Goal: Information Seeking & Learning: Learn about a topic

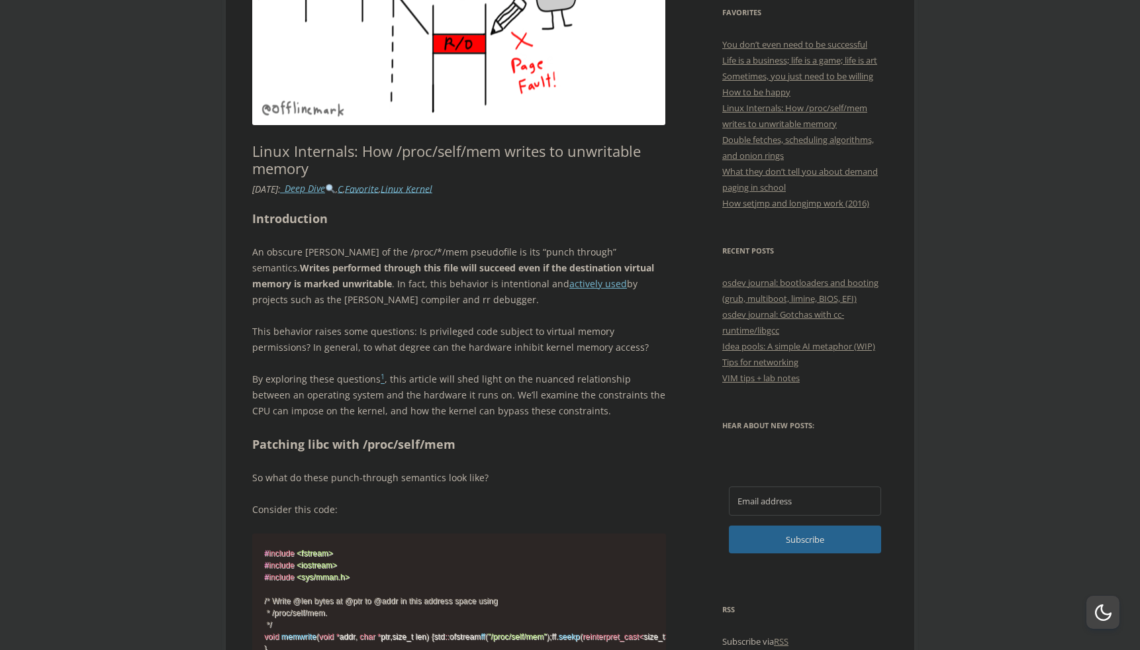
scroll to position [528, 0]
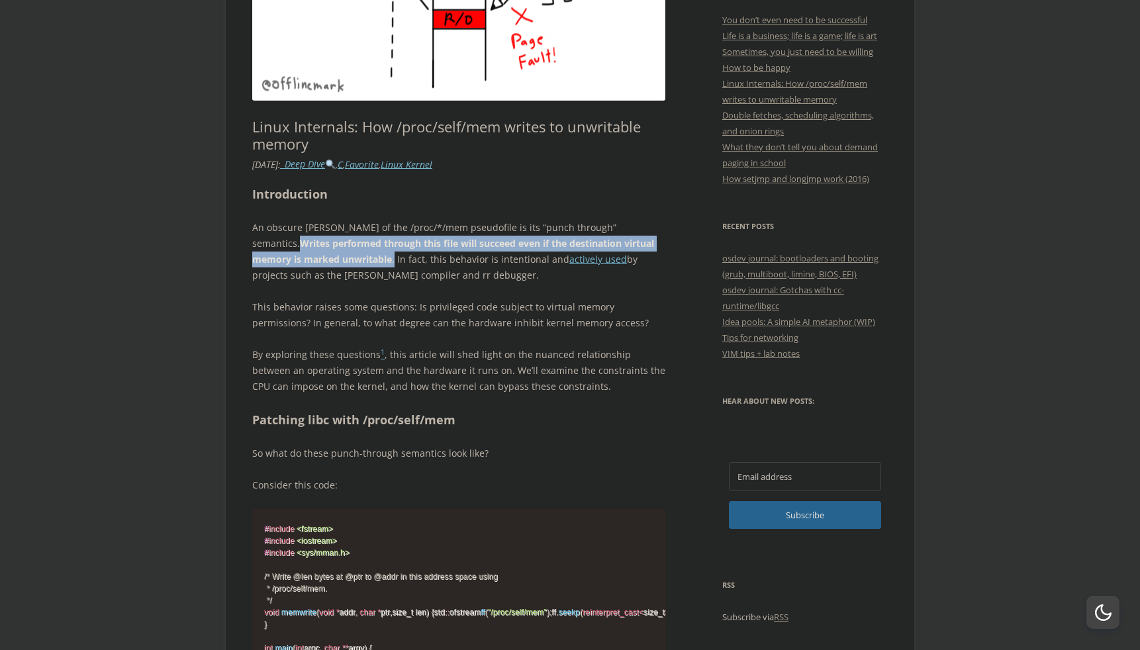
drag, startPoint x: 609, startPoint y: 229, endPoint x: 344, endPoint y: 260, distance: 266.6
click at [344, 260] on p "An obscure [PERSON_NAME] of the /proc/*/mem pseudofile is its “punch through” s…" at bounding box center [459, 252] width 414 height 64
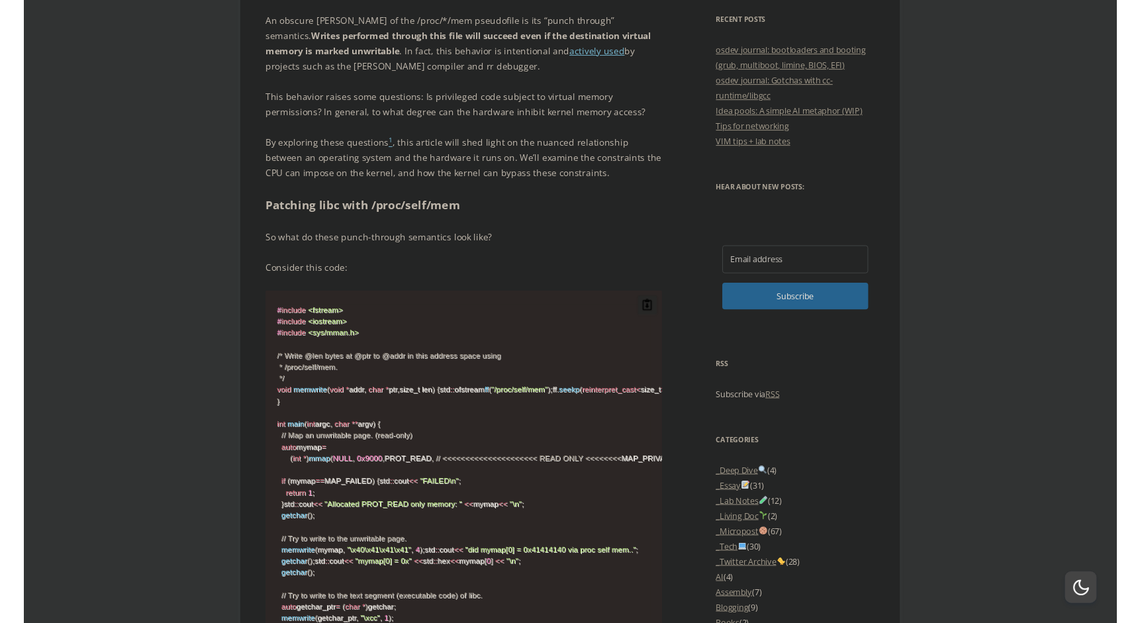
scroll to position [755, 0]
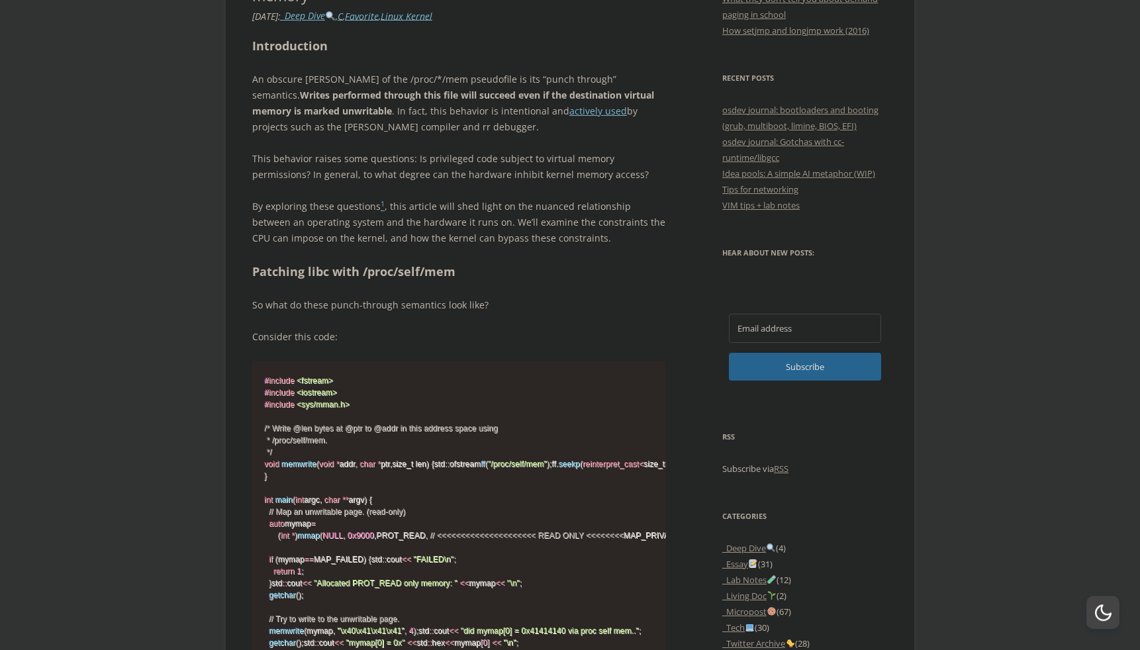
scroll to position [717, 0]
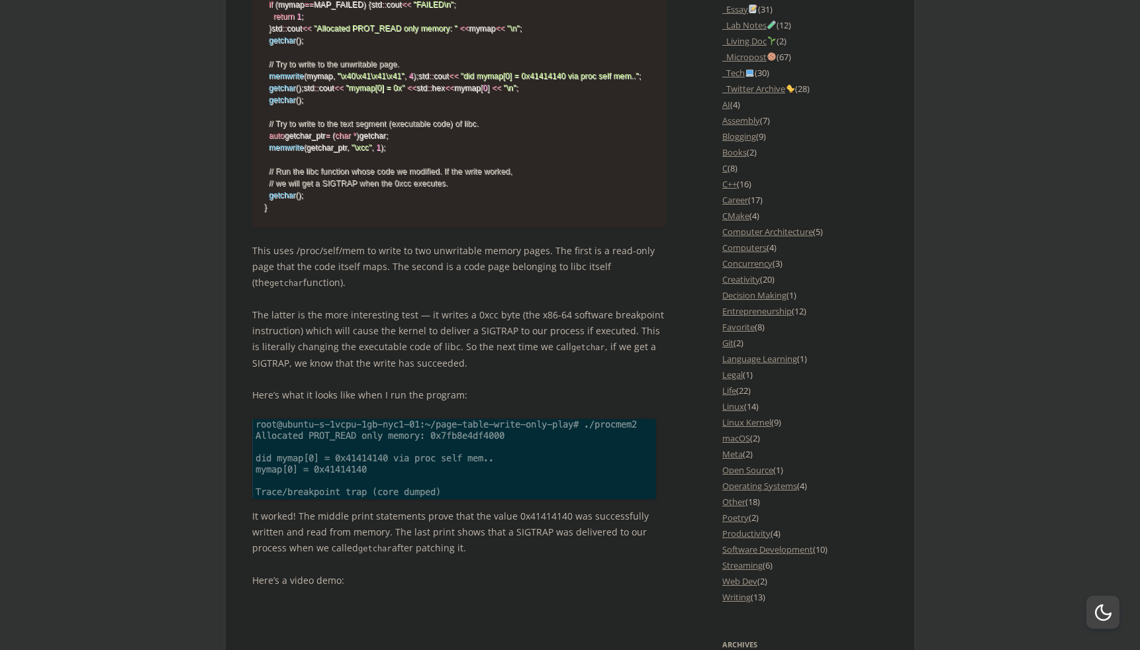
scroll to position [1245, 0]
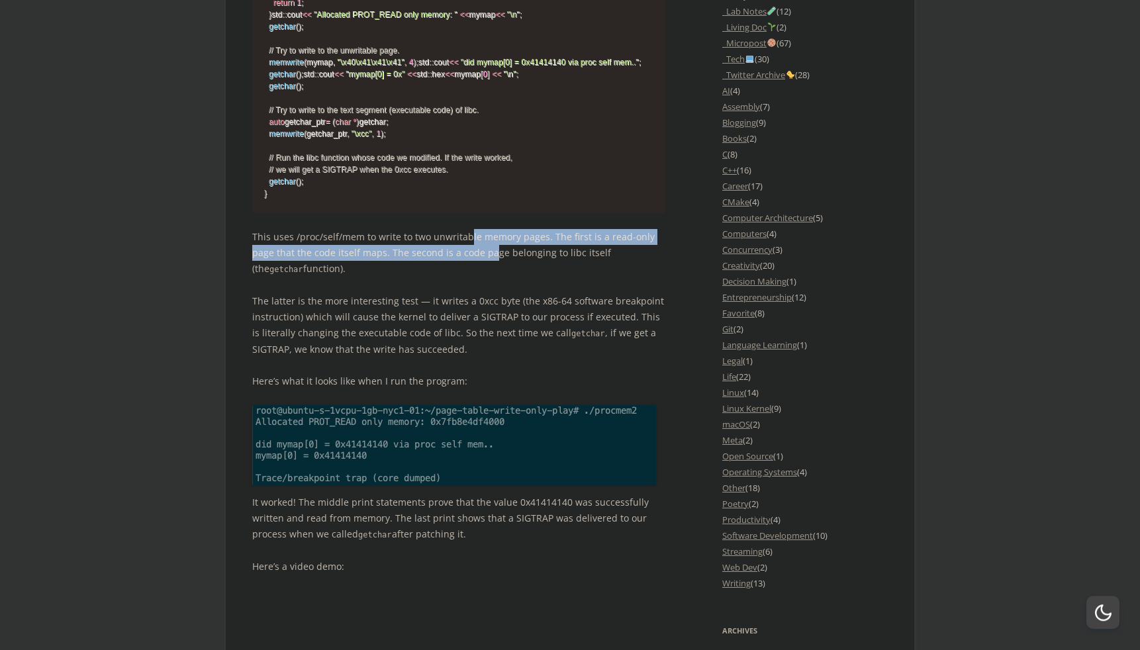
drag, startPoint x: 466, startPoint y: 367, endPoint x: 464, endPoint y: 377, distance: 10.8
click at [464, 277] on p "This uses /proc/self/mem to write to two unwritable memory pages. The first is …" at bounding box center [459, 253] width 414 height 48
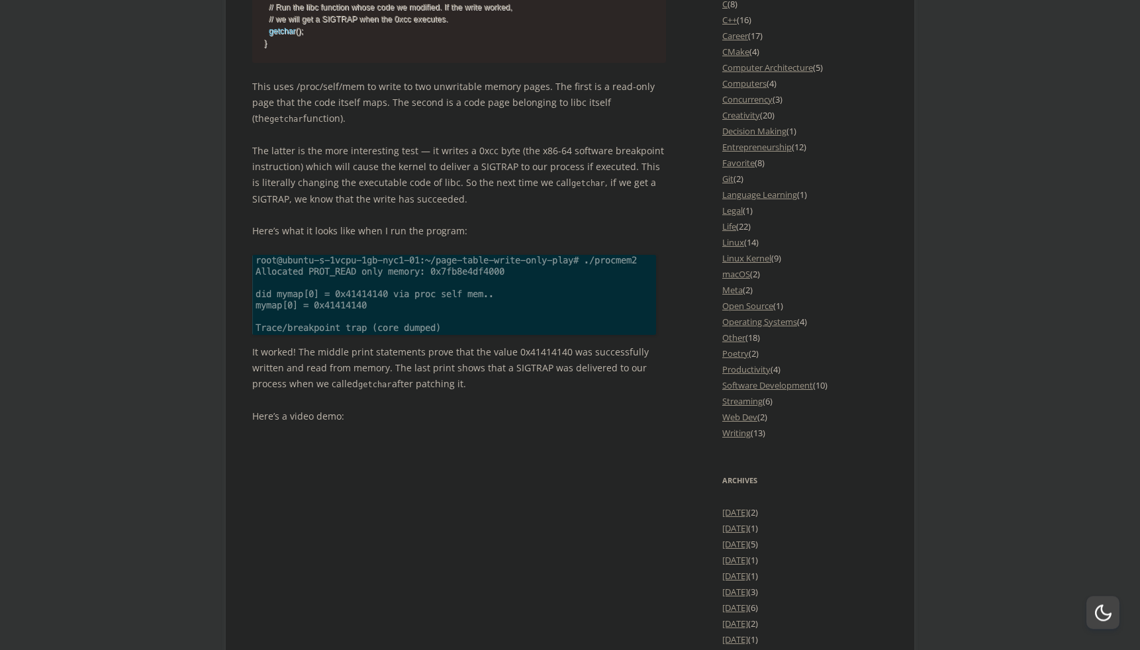
scroll to position [1396, 0]
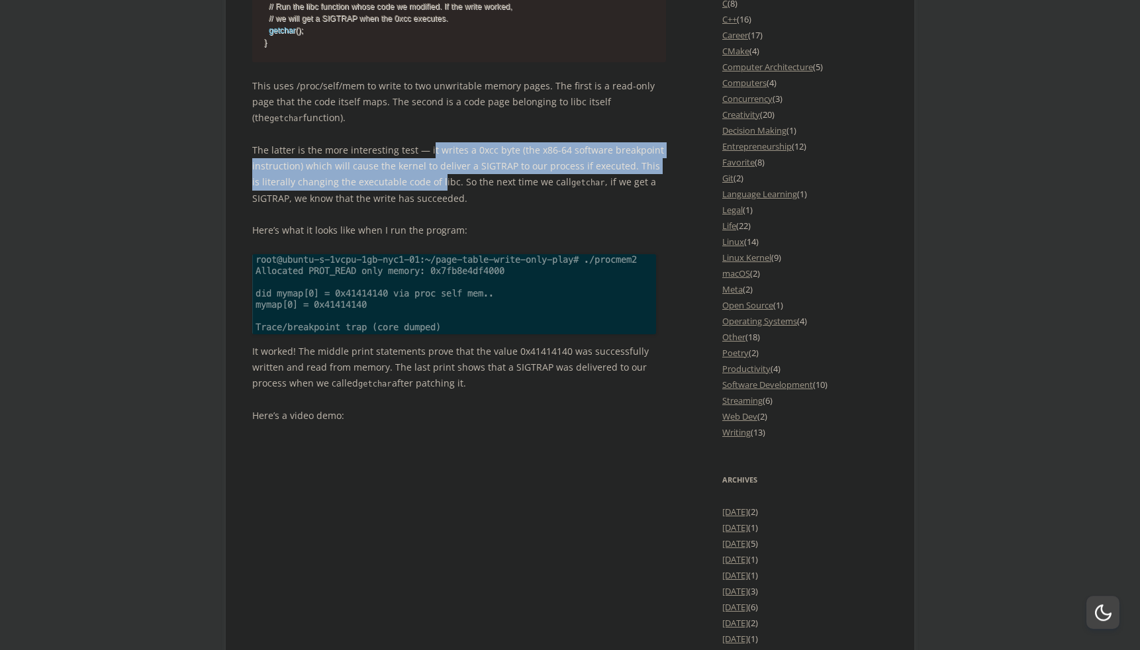
drag, startPoint x: 429, startPoint y: 281, endPoint x: 430, endPoint y: 309, distance: 28.5
click at [430, 207] on p "The latter is the more interesting test — it writes a 0xcc byte (the x86-64 sof…" at bounding box center [459, 174] width 414 height 64
click at [428, 207] on p "The latter is the more interesting test — it writes a 0xcc byte (the x86-64 sof…" at bounding box center [459, 174] width 414 height 64
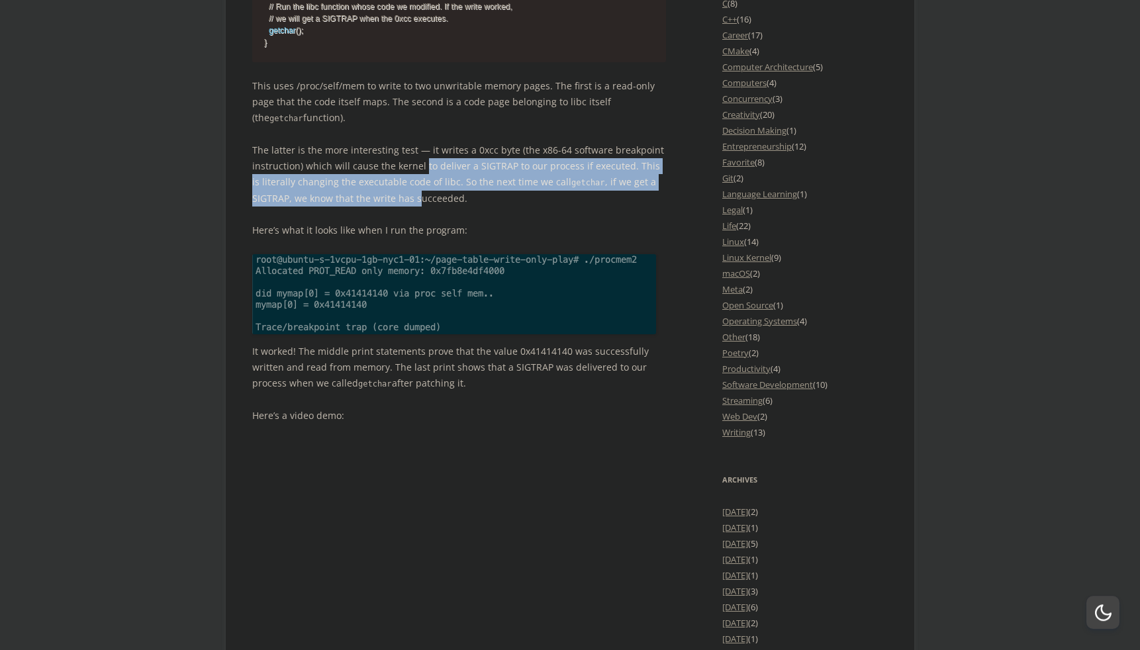
drag, startPoint x: 423, startPoint y: 295, endPoint x: 418, endPoint y: 326, distance: 31.6
click at [418, 207] on p "The latter is the more interesting test — it writes a 0xcc byte (the x86-64 sof…" at bounding box center [459, 174] width 414 height 64
click at [403, 207] on p "The latter is the more interesting test — it writes a 0xcc byte (the x86-64 sof…" at bounding box center [459, 174] width 414 height 64
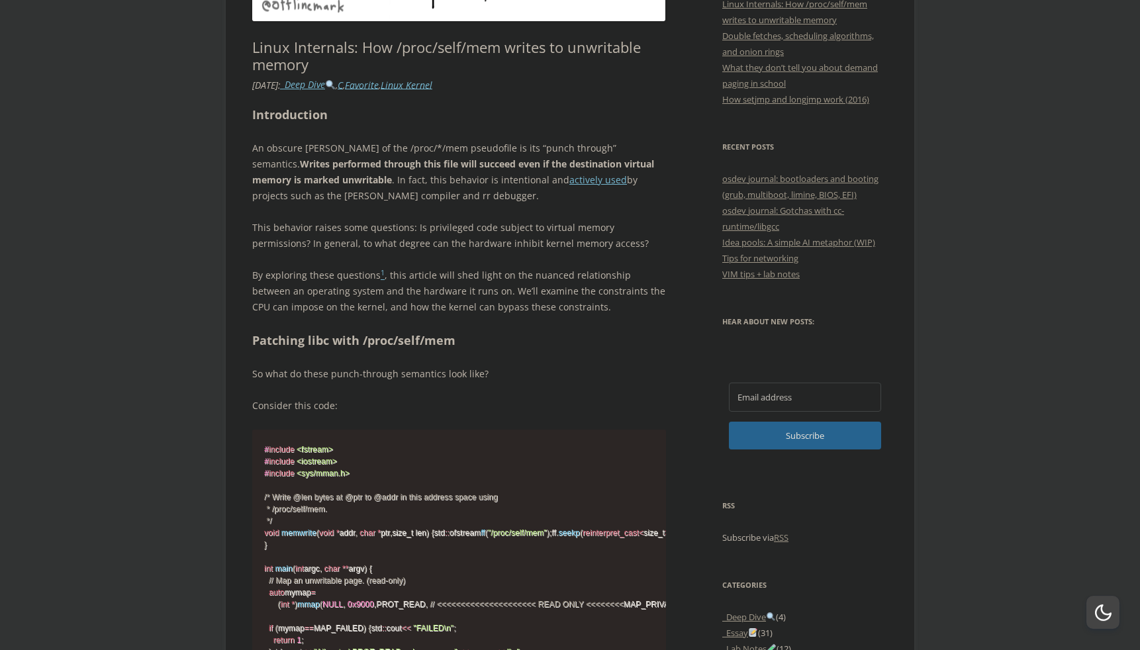
scroll to position [604, 0]
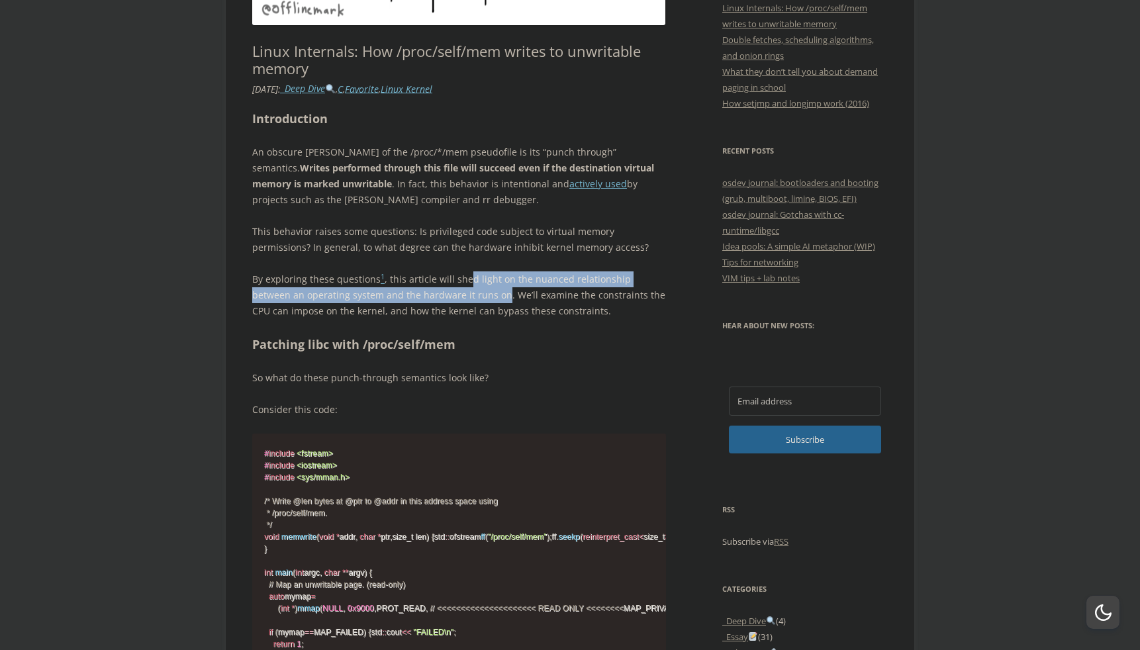
drag, startPoint x: 465, startPoint y: 277, endPoint x: 463, endPoint y: 295, distance: 17.3
click at [463, 295] on p "By exploring these questions 1 , this article will shed light on the nuanced re…" at bounding box center [459, 295] width 414 height 48
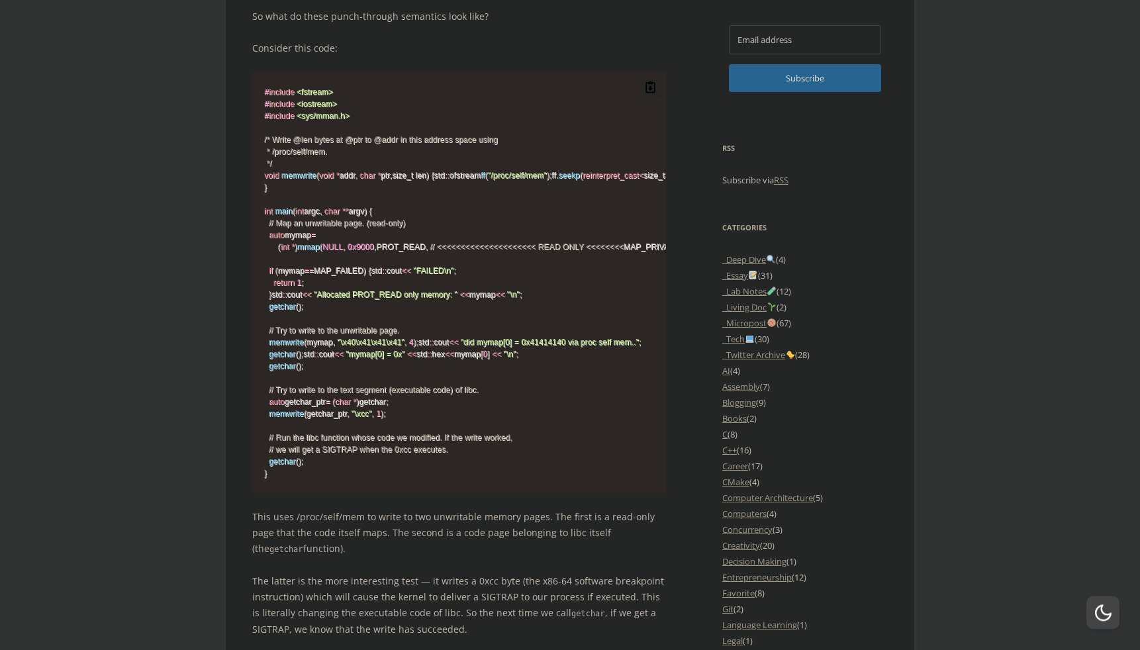
scroll to position [1132, 0]
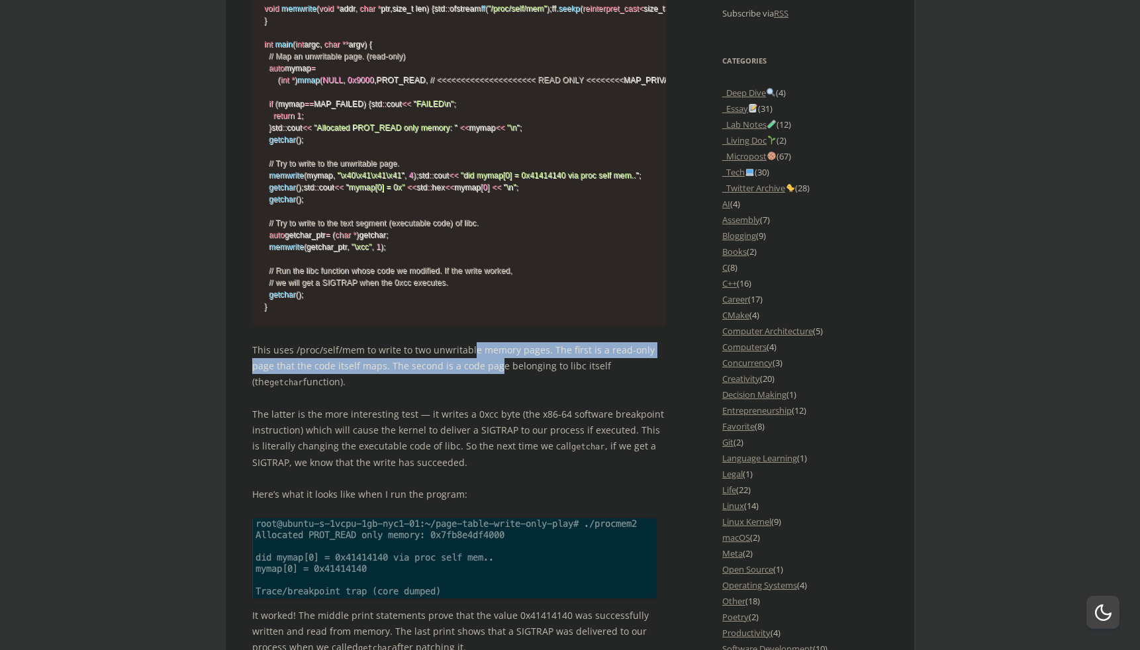
drag, startPoint x: 469, startPoint y: 481, endPoint x: 471, endPoint y: 495, distance: 14.6
click at [471, 391] on p "This uses /proc/self/mem to write to two unwritable memory pages. The first is …" at bounding box center [459, 366] width 414 height 48
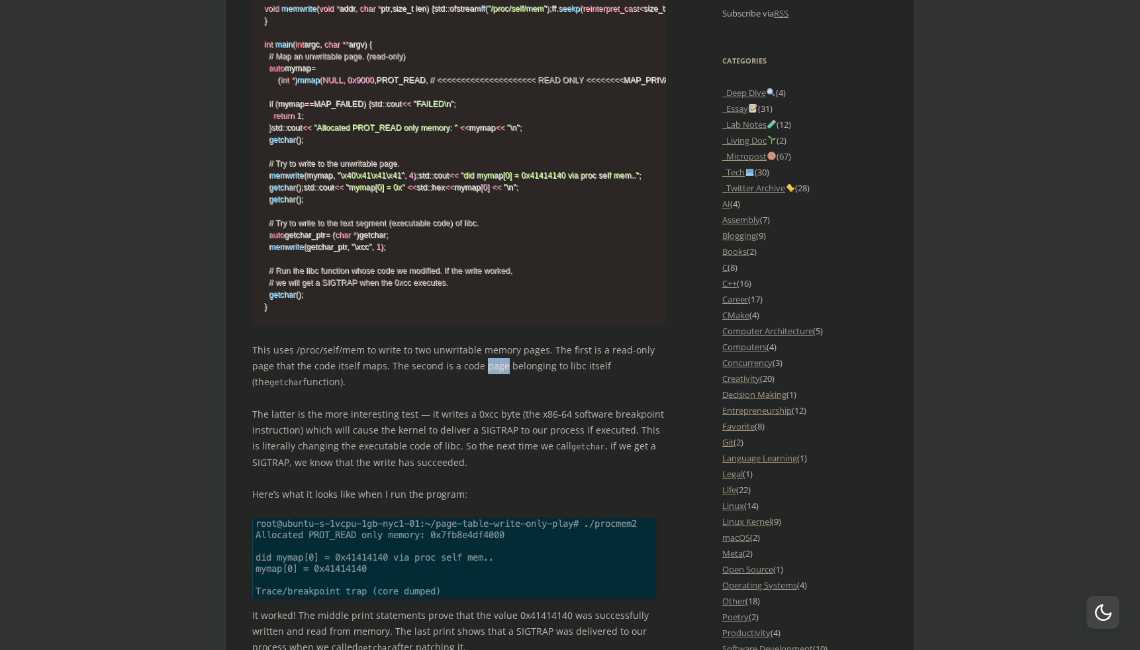
click at [471, 391] on p "This uses /proc/self/mem to write to two unwritable memory pages. The first is …" at bounding box center [459, 366] width 414 height 48
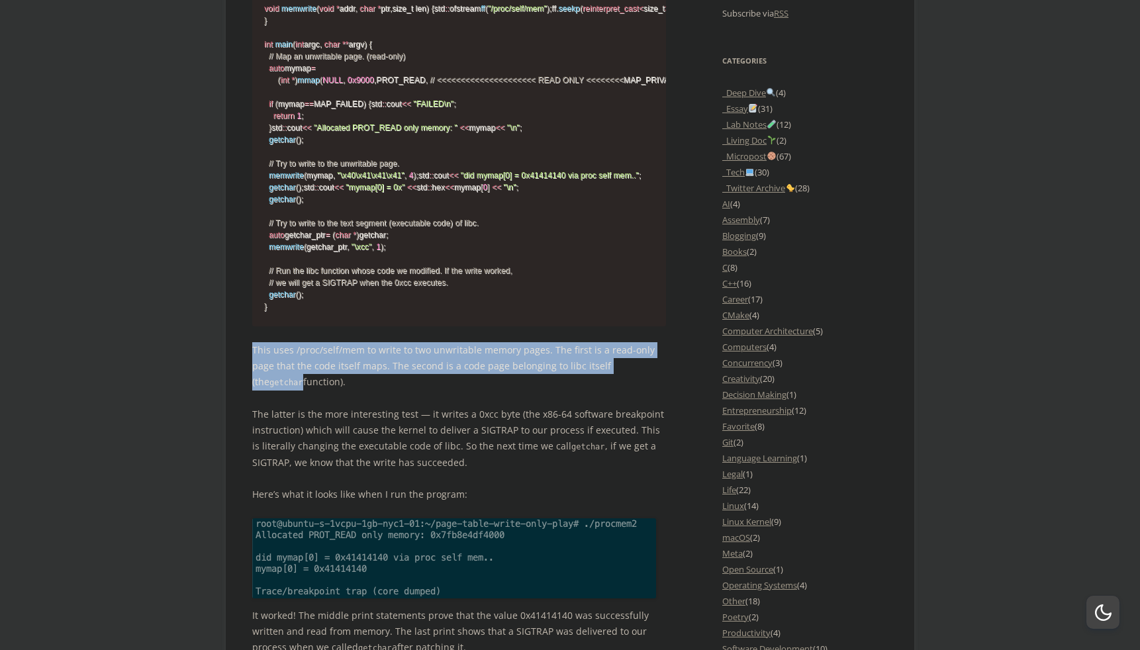
click at [471, 391] on p "This uses /proc/self/mem to write to two unwritable memory pages. The first is …" at bounding box center [459, 366] width 414 height 48
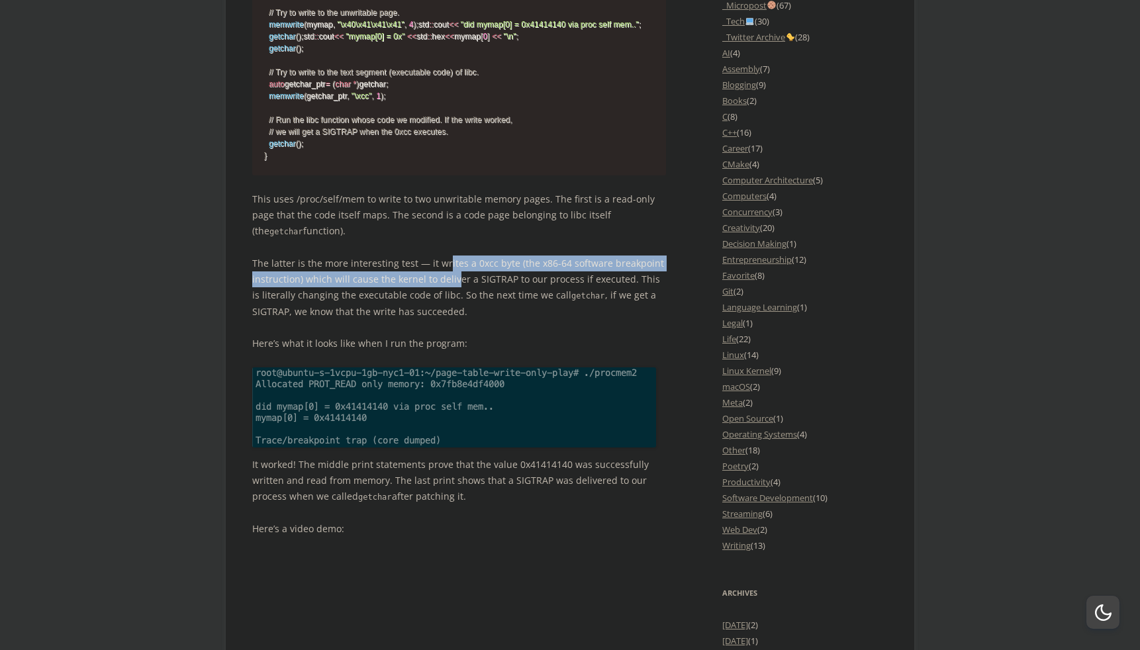
drag, startPoint x: 450, startPoint y: 405, endPoint x: 452, endPoint y: 413, distance: 8.2
click at [452, 320] on p "The latter is the more interesting test — it writes a 0xcc byte (the x86-64 sof…" at bounding box center [459, 288] width 414 height 64
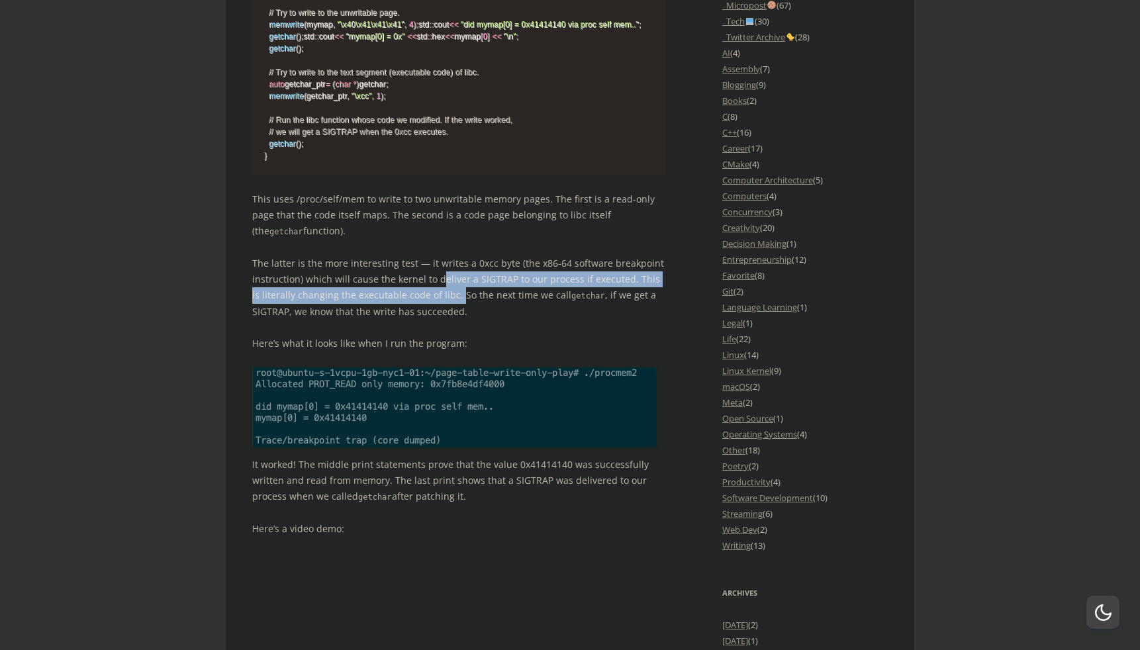
drag, startPoint x: 440, startPoint y: 410, endPoint x: 450, endPoint y: 421, distance: 14.5
click at [450, 320] on p "The latter is the more interesting test — it writes a 0xcc byte (the x86-64 sof…" at bounding box center [459, 288] width 414 height 64
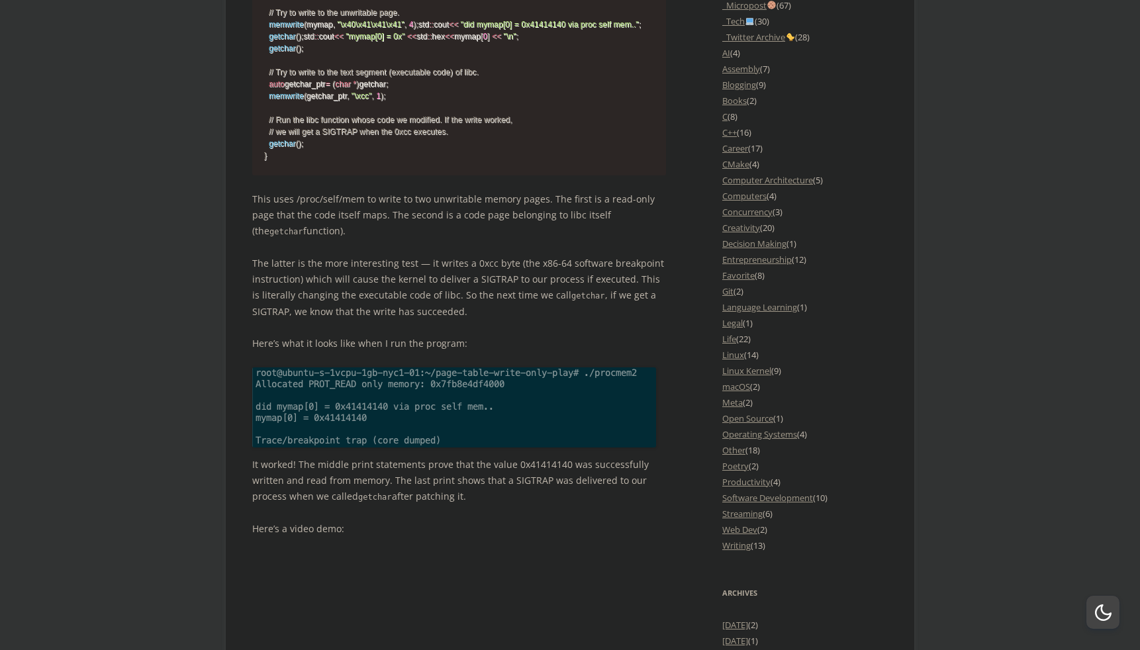
click at [436, 320] on p "The latter is the more interesting test — it writes a 0xcc byte (the x86-64 sof…" at bounding box center [459, 288] width 414 height 64
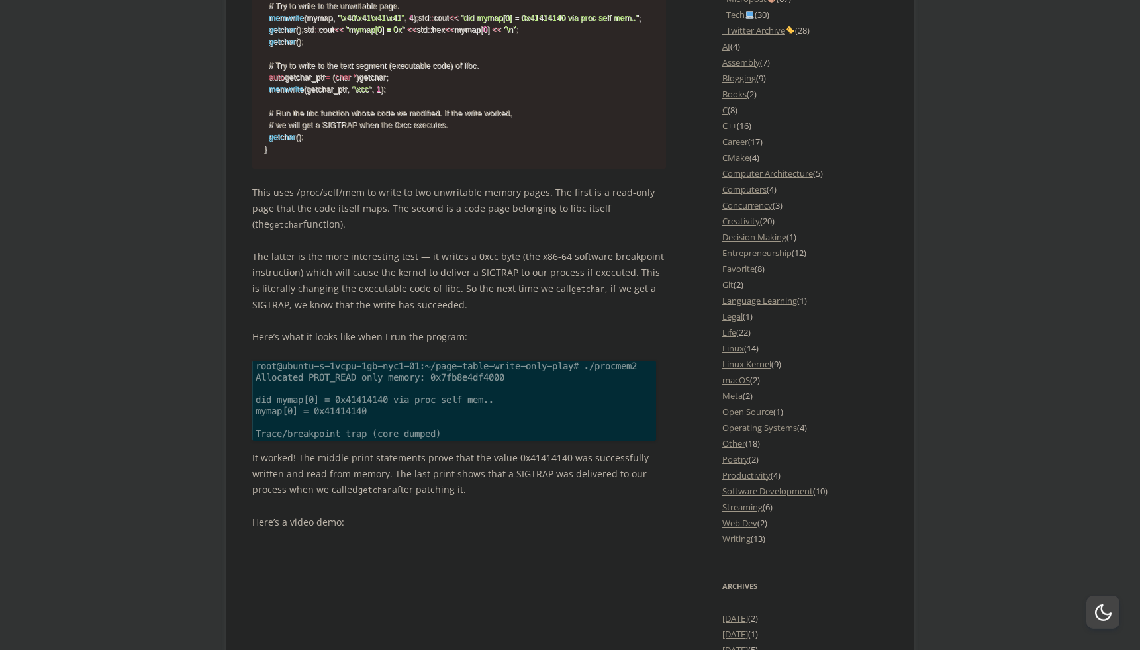
scroll to position [1358, 0]
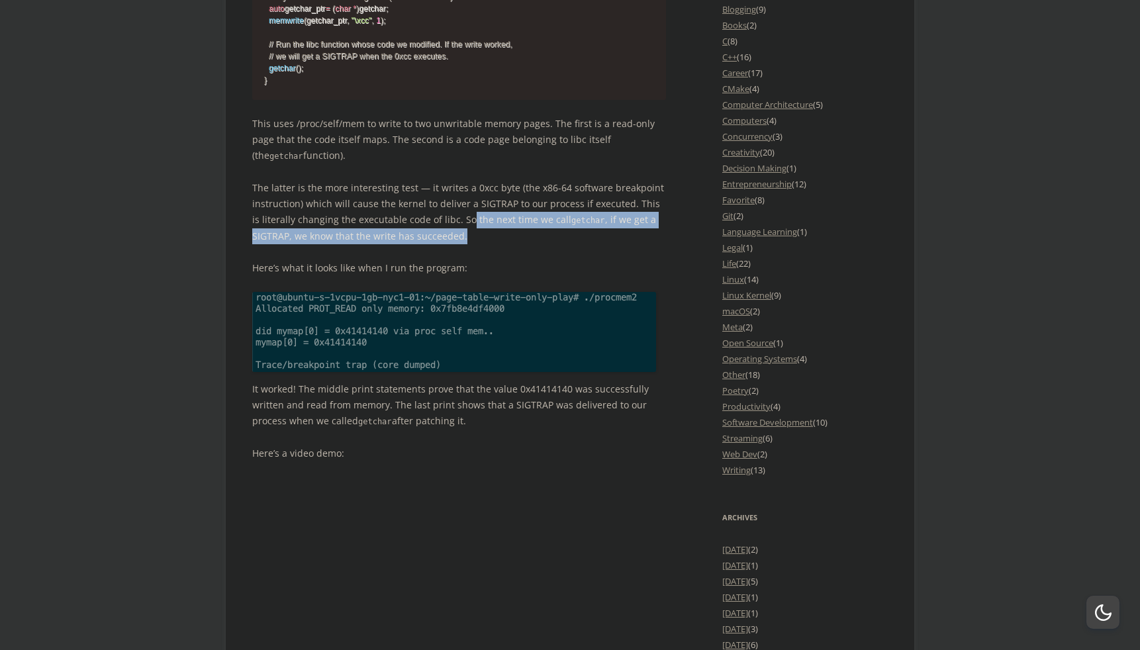
drag, startPoint x: 468, startPoint y: 365, endPoint x: 459, endPoint y: 353, distance: 15.6
click at [459, 244] on p "The latter is the more interesting test — it writes a 0xcc byte (the x86-64 sof…" at bounding box center [459, 212] width 414 height 64
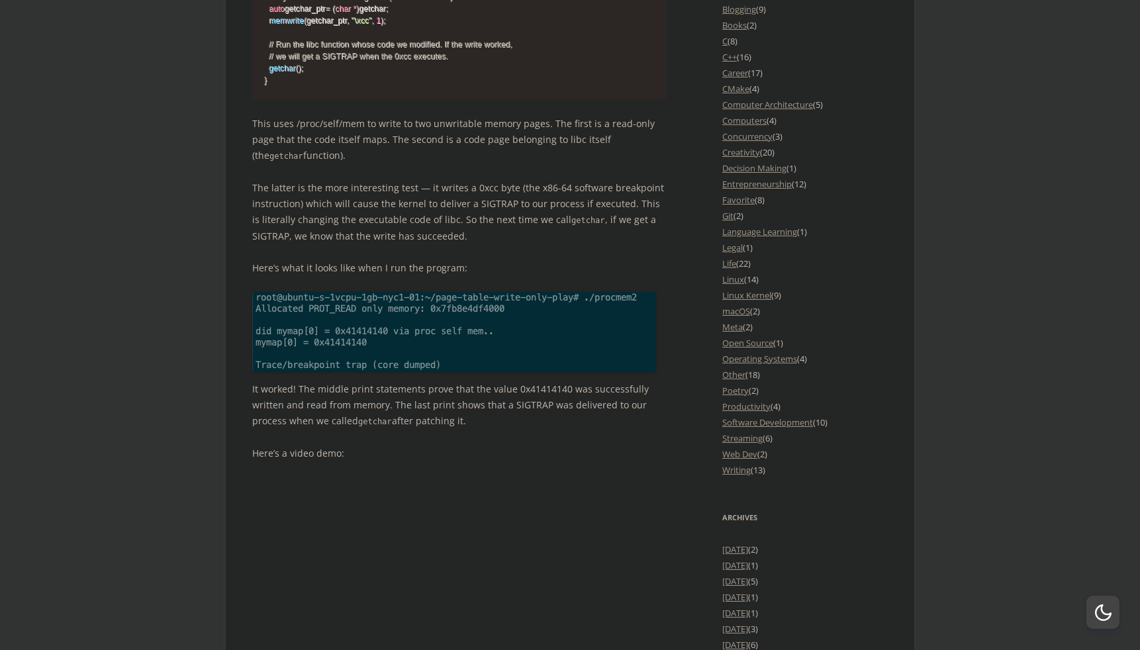
click at [376, 244] on p "The latter is the more interesting test — it writes a 0xcc byte (the x86-64 sof…" at bounding box center [459, 212] width 414 height 64
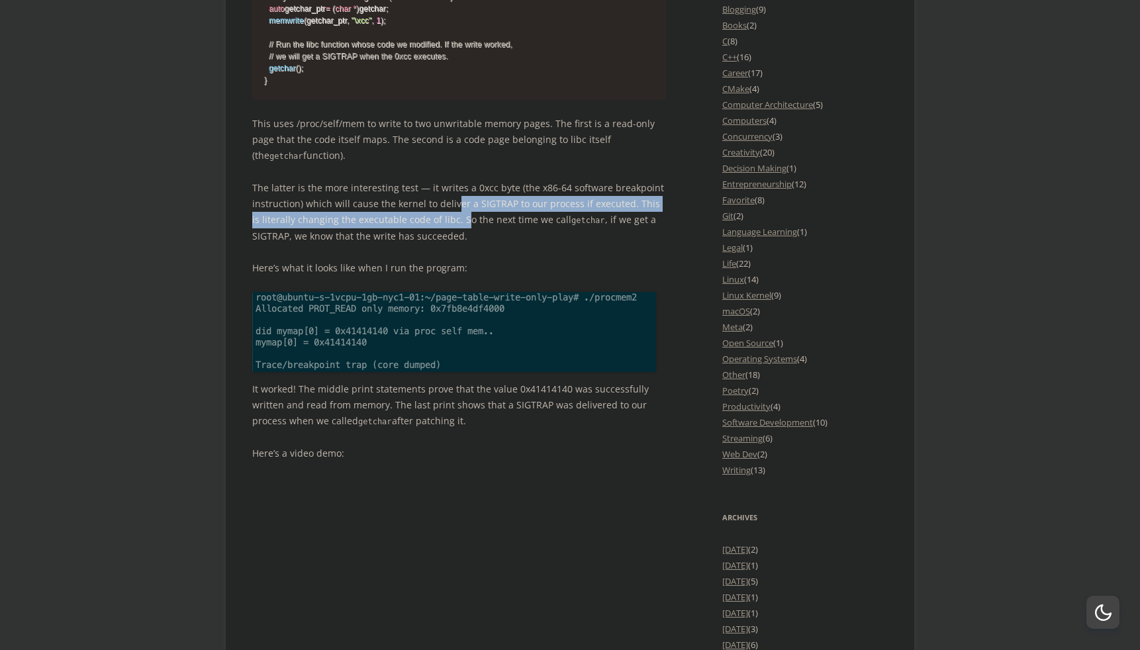
drag, startPoint x: 454, startPoint y: 330, endPoint x: 454, endPoint y: 346, distance: 15.9
click at [454, 244] on p "The latter is the more interesting test — it writes a 0xcc byte (the x86-64 sof…" at bounding box center [459, 212] width 414 height 64
click at [453, 244] on p "The latter is the more interesting test — it writes a 0xcc byte (the x86-64 sof…" at bounding box center [459, 212] width 414 height 64
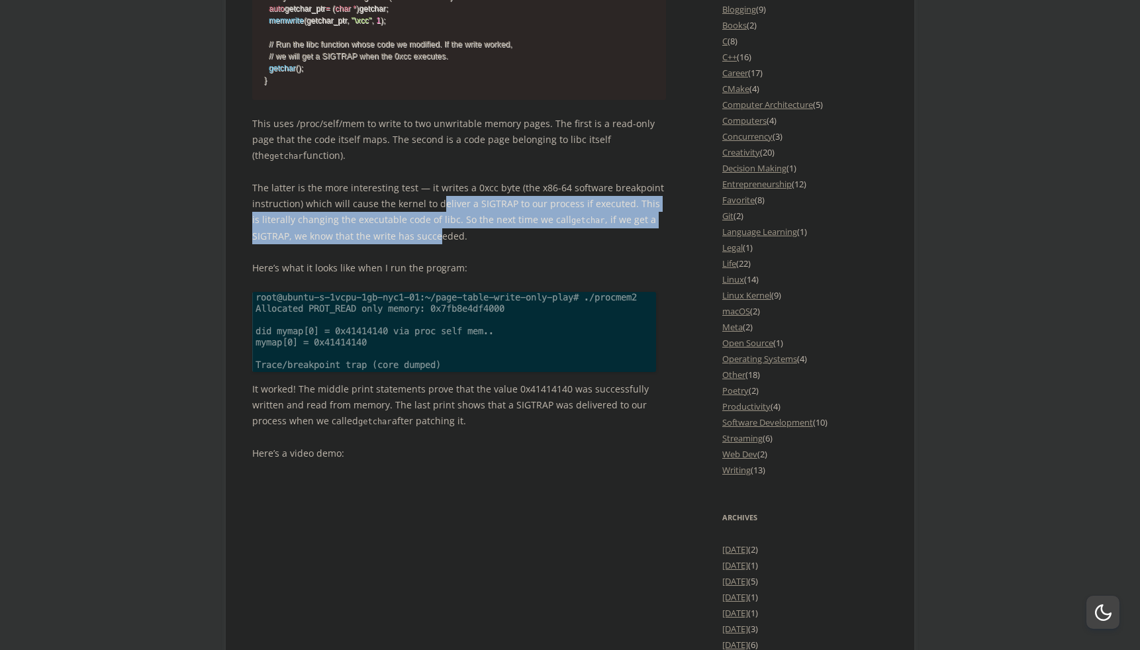
drag, startPoint x: 438, startPoint y: 341, endPoint x: 437, endPoint y: 359, distance: 17.9
click at [437, 244] on p "The latter is the more interesting test — it writes a 0xcc byte (the x86-64 sof…" at bounding box center [459, 212] width 414 height 64
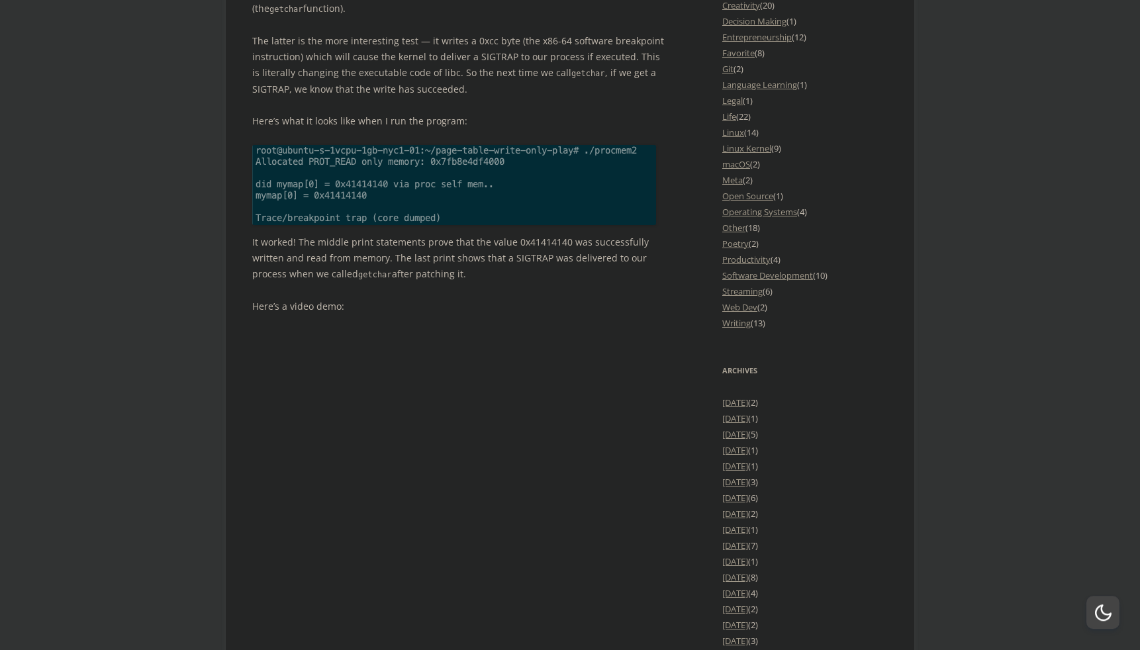
scroll to position [1509, 0]
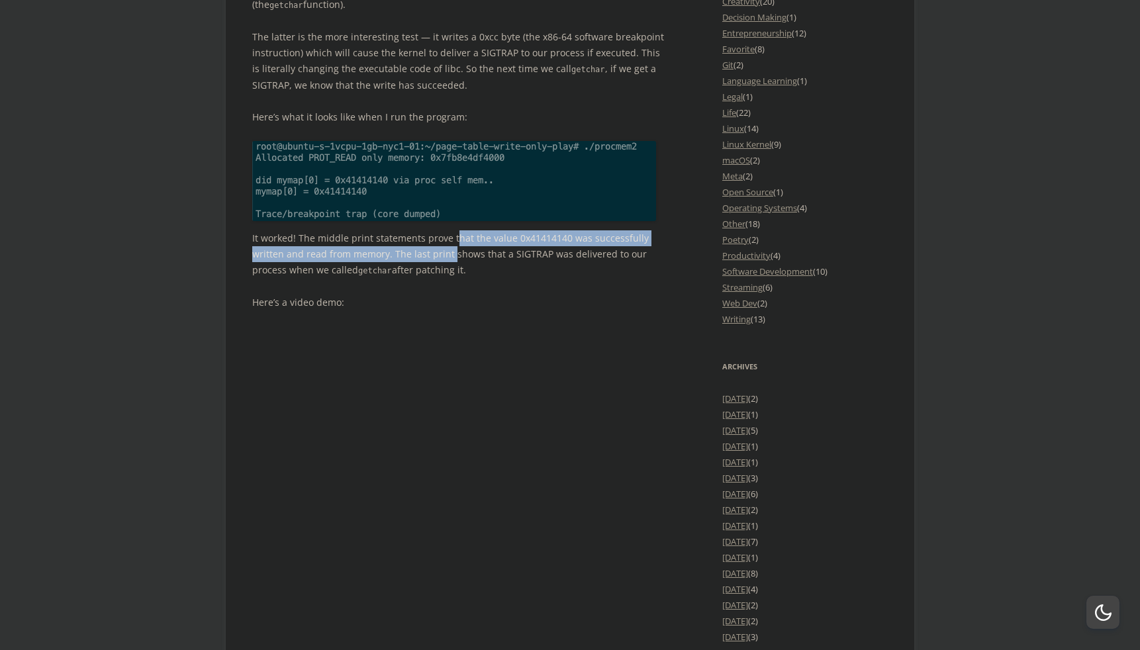
drag, startPoint x: 452, startPoint y: 370, endPoint x: 450, endPoint y: 380, distance: 10.1
click at [450, 279] on p "It worked! The middle print statements prove that the value 0x41414140 was succ…" at bounding box center [459, 254] width 414 height 48
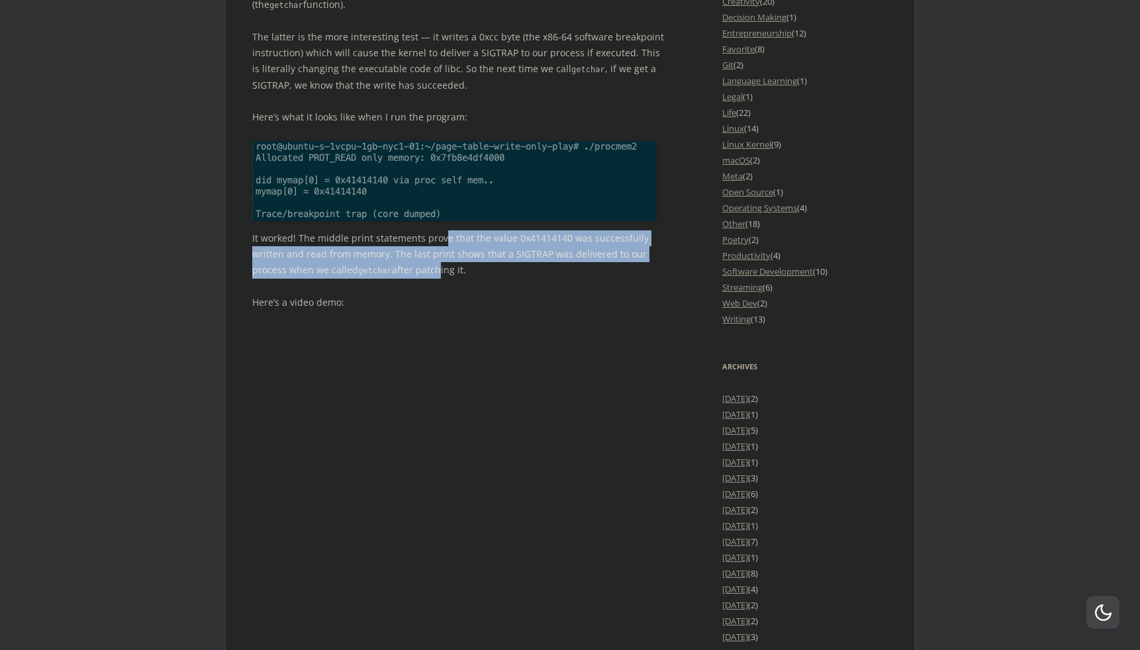
drag, startPoint x: 442, startPoint y: 369, endPoint x: 436, endPoint y: 401, distance: 32.3
click at [436, 279] on p "It worked! The middle print statements prove that the value 0x41414140 was succ…" at bounding box center [459, 254] width 414 height 48
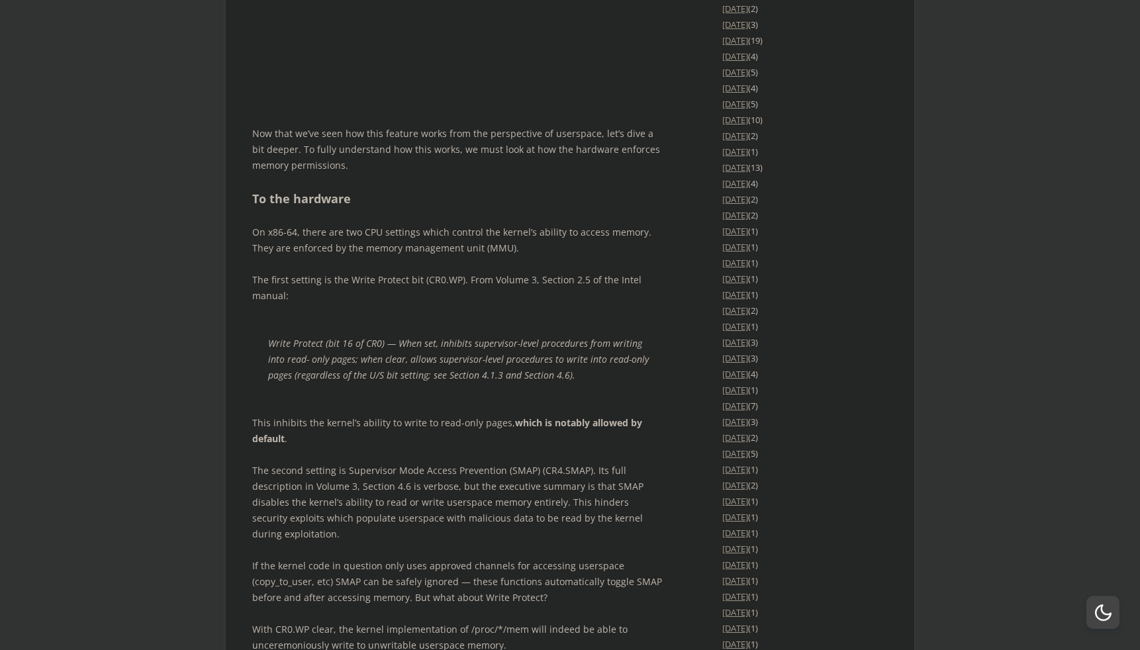
scroll to position [2264, 0]
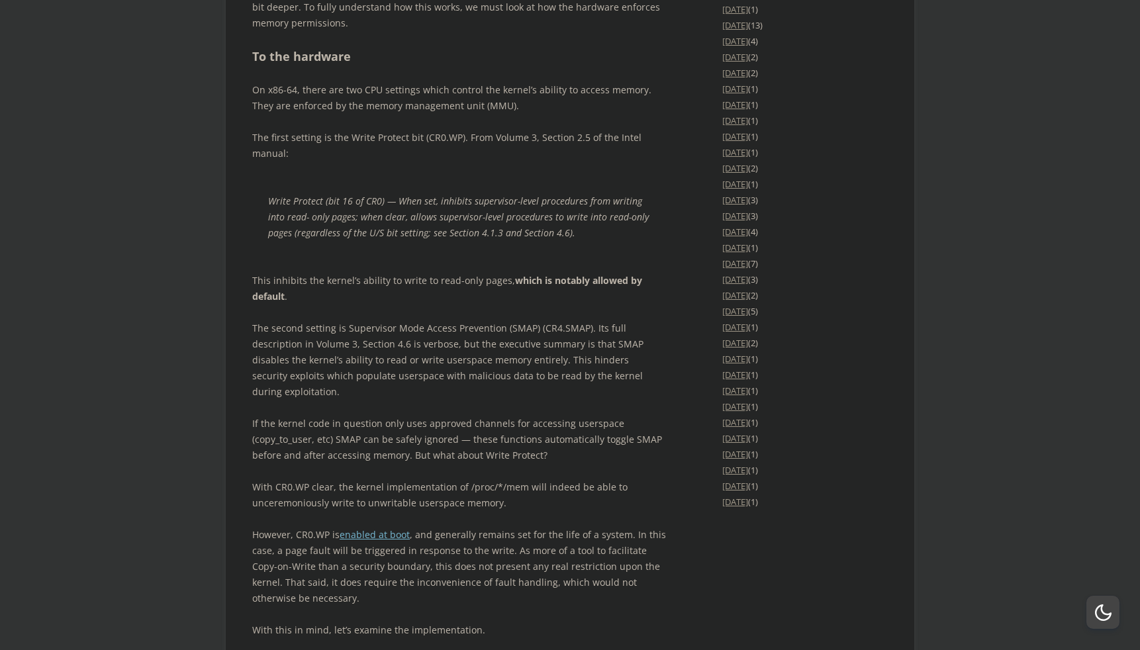
drag, startPoint x: 489, startPoint y: 328, endPoint x: 487, endPoint y: 337, distance: 9.5
click at [487, 241] on p "Write Protect (bit 16 of CR0) — When set, inhibits supervisor-level procedures …" at bounding box center [459, 217] width 382 height 48
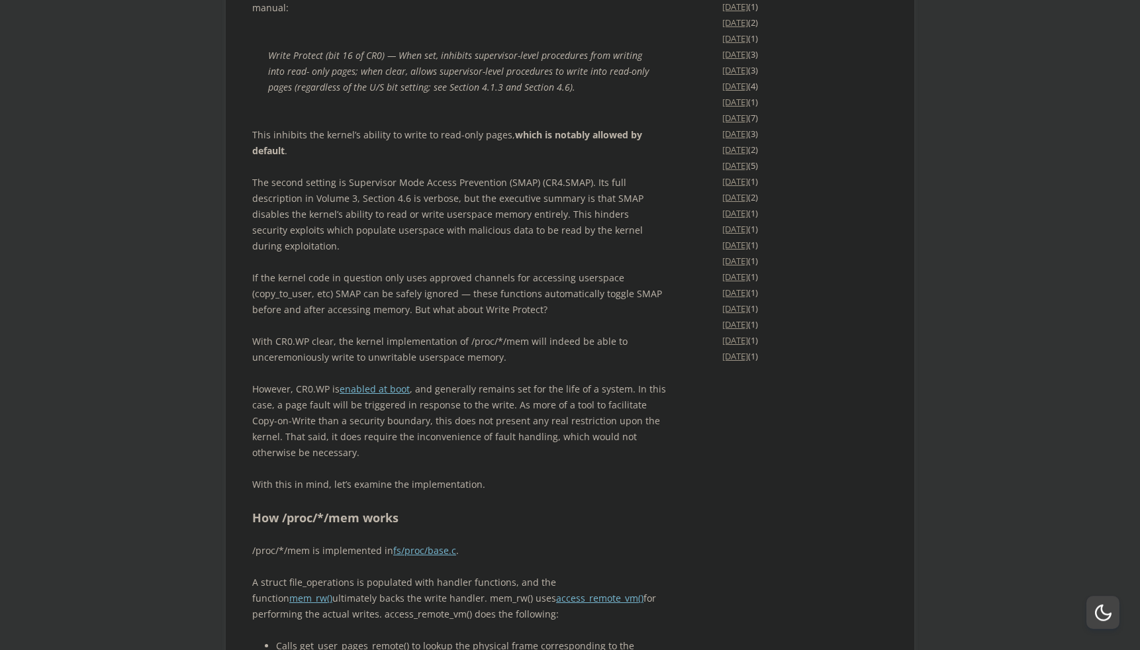
scroll to position [2415, 0]
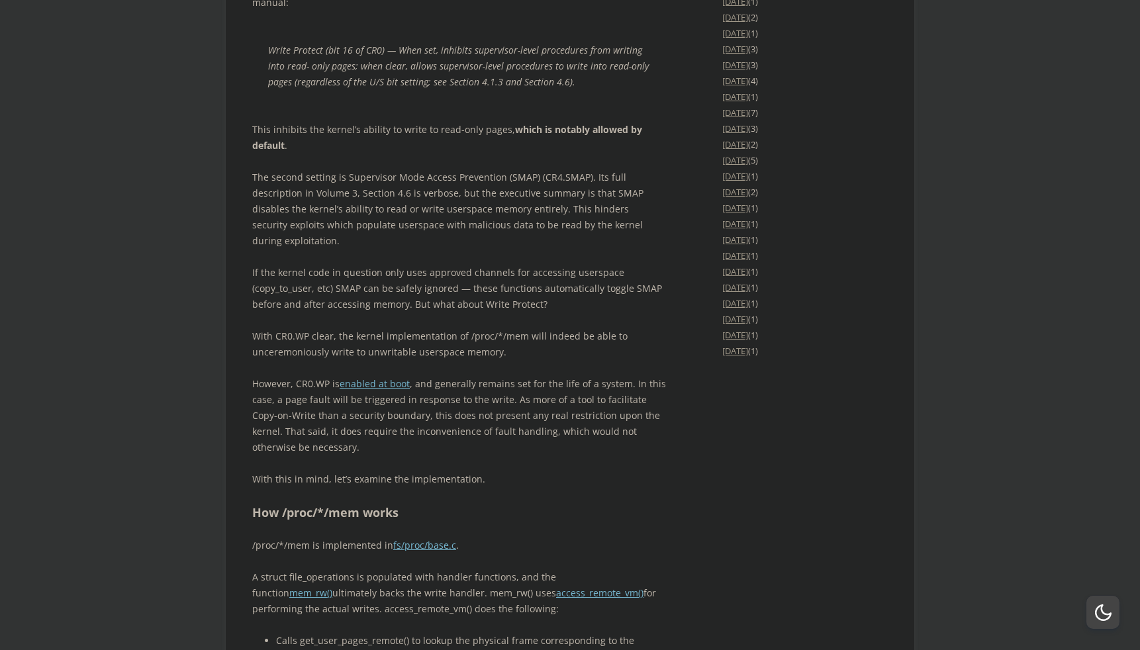
click at [481, 249] on p "The second setting is Supervisor Mode Access Prevention (SMAP) (CR4.SMAP). Its …" at bounding box center [459, 208] width 414 height 79
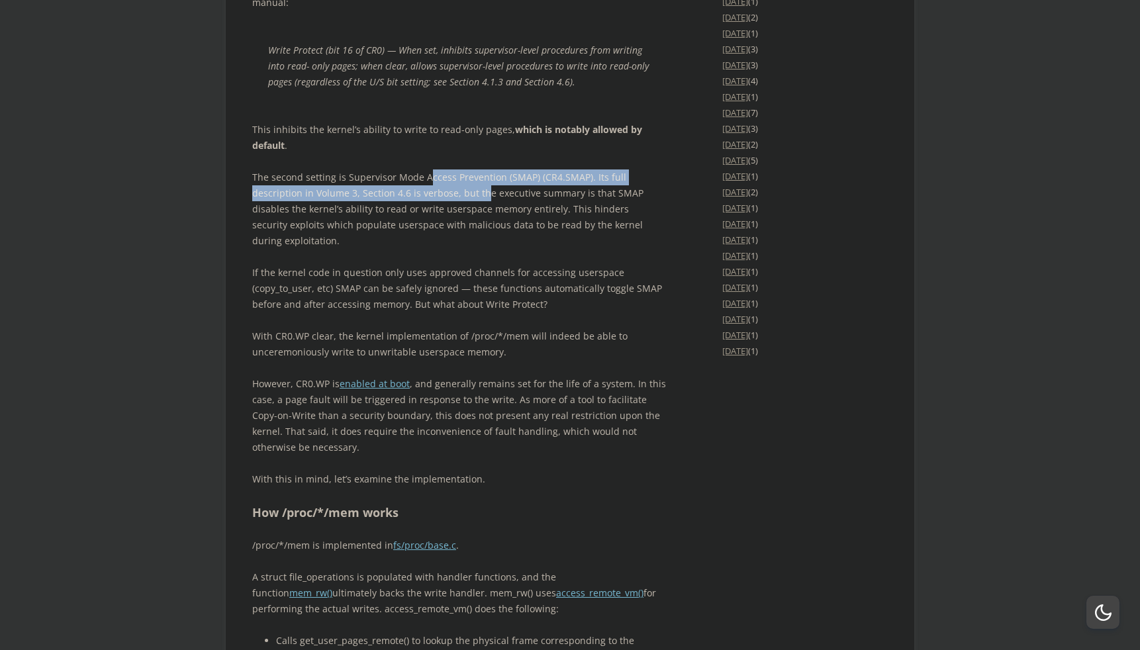
drag, startPoint x: 423, startPoint y: 305, endPoint x: 432, endPoint y: 331, distance: 27.8
click at [432, 249] on p "The second setting is Supervisor Mode Access Prevention (SMAP) (CR4.SMAP). Its …" at bounding box center [459, 208] width 414 height 79
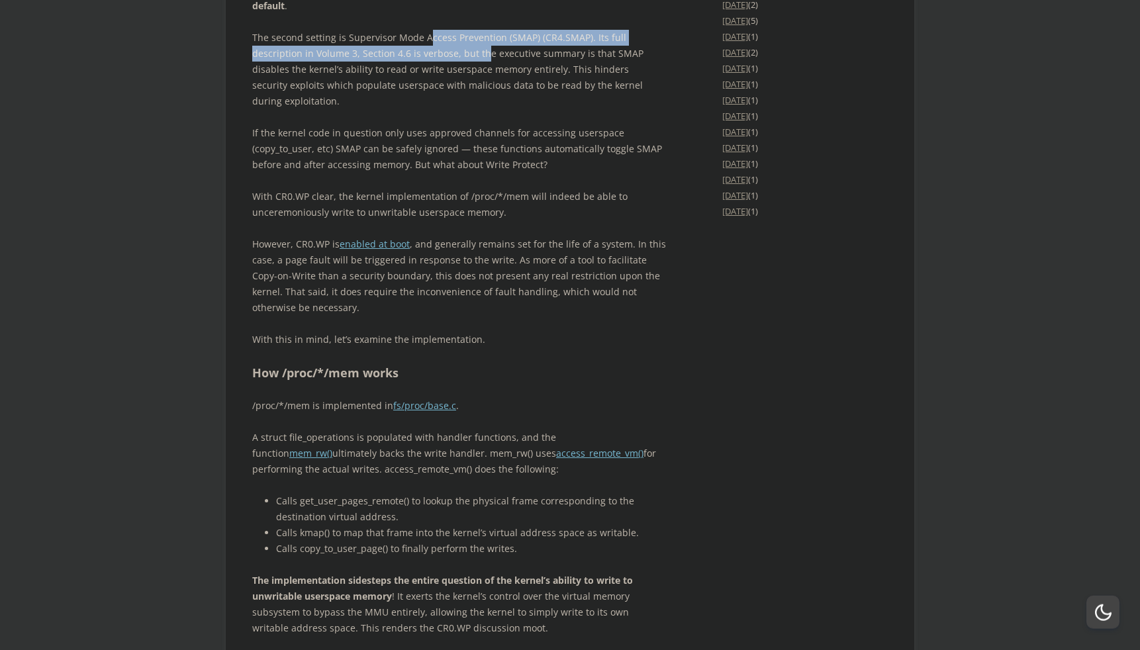
scroll to position [2566, 0]
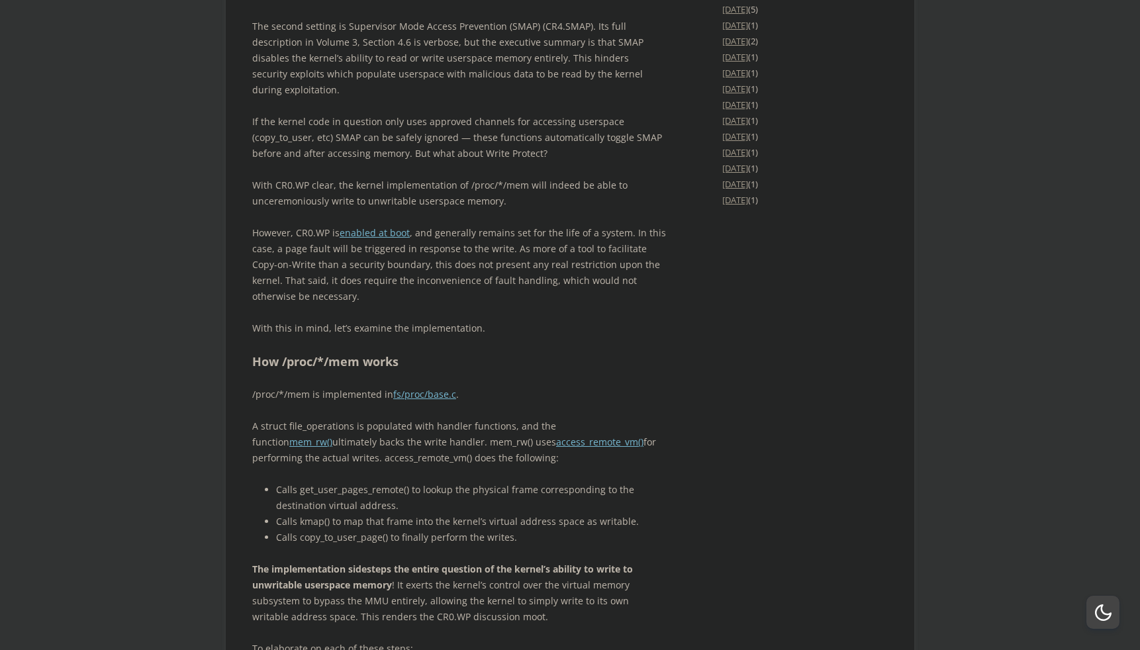
click at [455, 305] on p "However, CR0.WP is enabled at boot , and generally remains set for the life of …" at bounding box center [459, 264] width 414 height 79
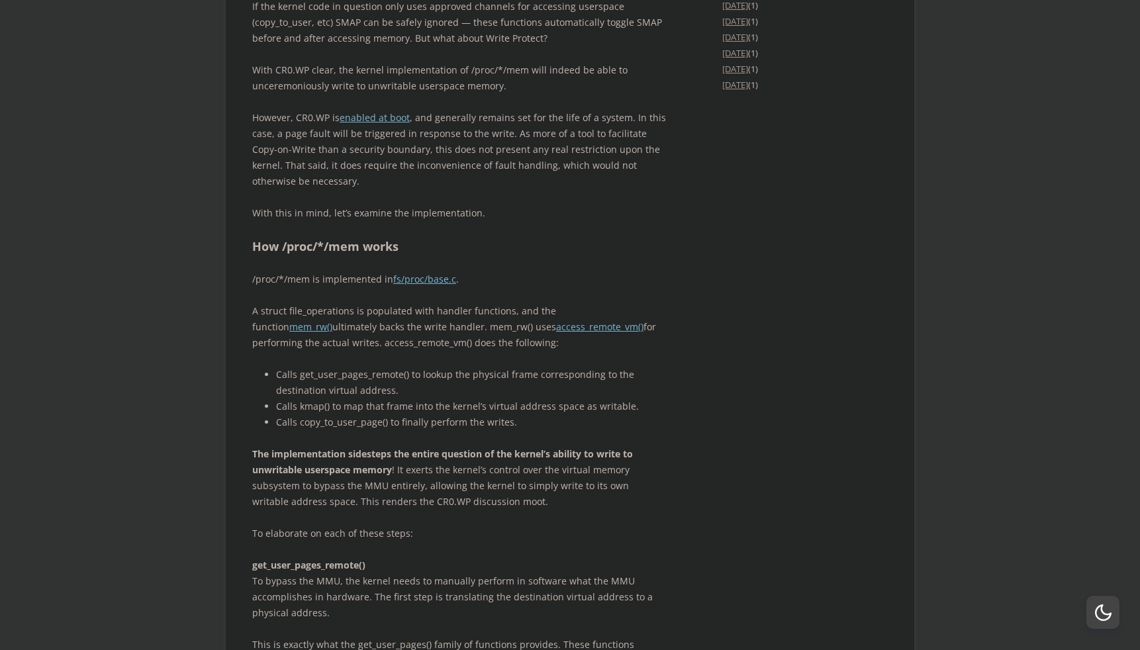
scroll to position [2792, 0]
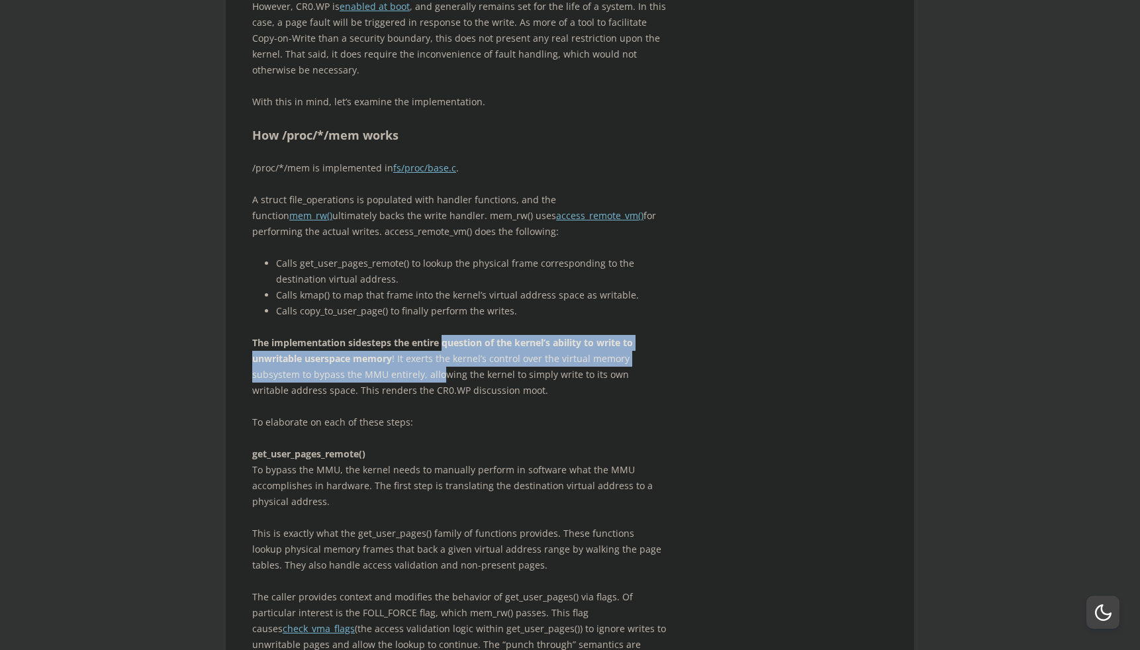
drag, startPoint x: 444, startPoint y: 462, endPoint x: 442, endPoint y: 484, distance: 21.9
click at [442, 399] on p "The implementation sidesteps the entire question of the kernel’s ability to wri…" at bounding box center [459, 367] width 414 height 64
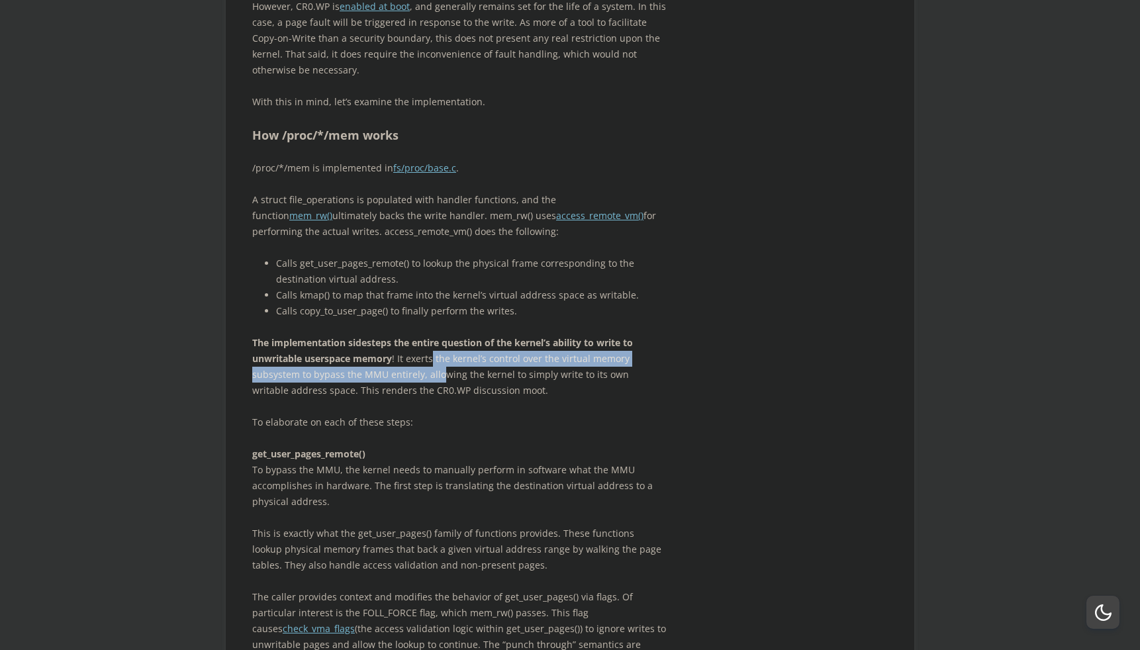
drag, startPoint x: 432, startPoint y: 473, endPoint x: 438, endPoint y: 487, distance: 14.5
click at [438, 399] on p "The implementation sidesteps the entire question of the kernel’s ability to wri…" at bounding box center [459, 367] width 414 height 64
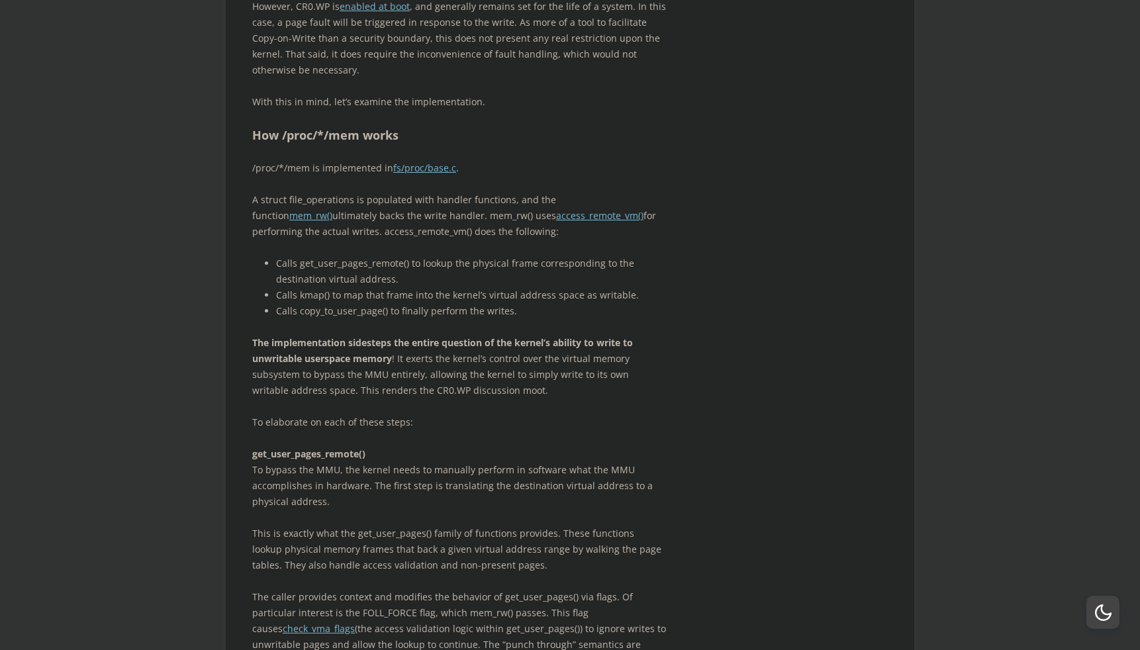
drag, startPoint x: 437, startPoint y: 467, endPoint x: 437, endPoint y: 480, distance: 13.2
click at [437, 399] on p "The implementation sidesteps the entire question of the kernel’s ability to wri…" at bounding box center [459, 367] width 414 height 64
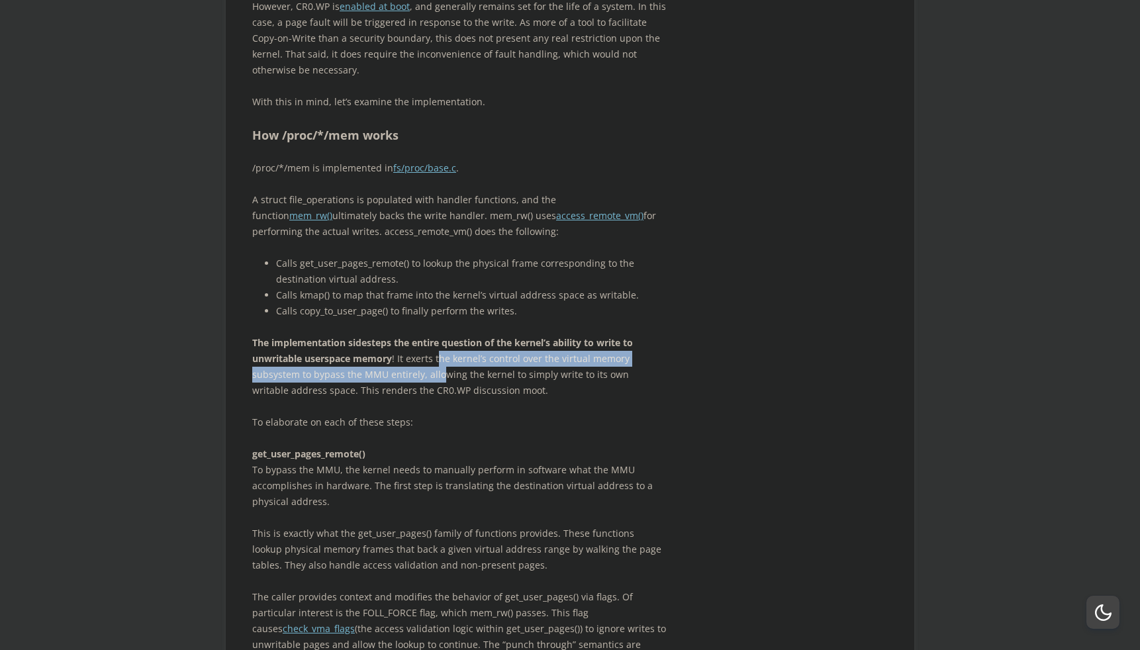
drag, startPoint x: 438, startPoint y: 471, endPoint x: 442, endPoint y: 486, distance: 15.7
click at [442, 399] on p "The implementation sidesteps the entire question of the kernel’s ability to wri…" at bounding box center [459, 367] width 414 height 64
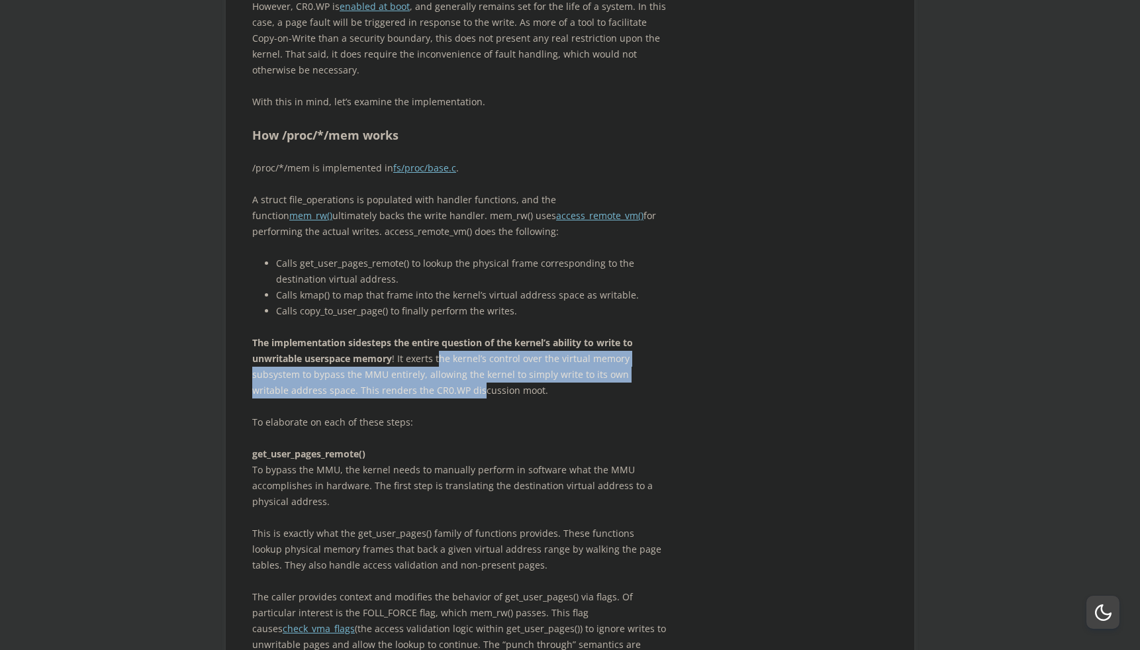
drag, startPoint x: 438, startPoint y: 475, endPoint x: 439, endPoint y: 503, distance: 28.5
click at [439, 399] on p "The implementation sidesteps the entire question of the kernel’s ability to wri…" at bounding box center [459, 367] width 414 height 64
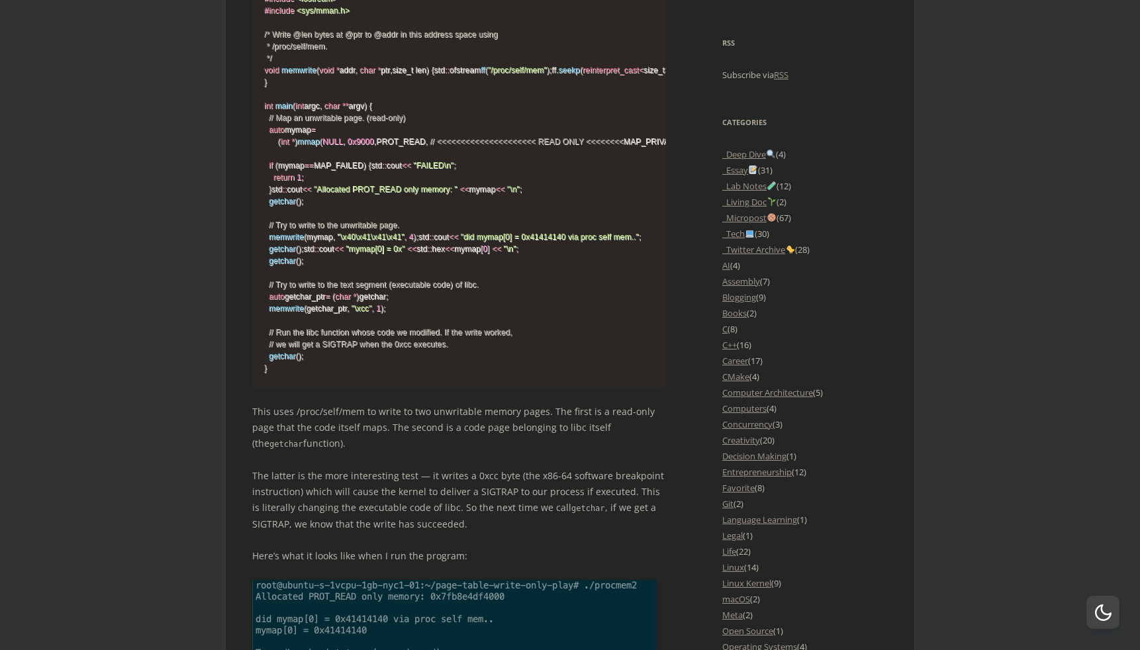
scroll to position [1509, 0]
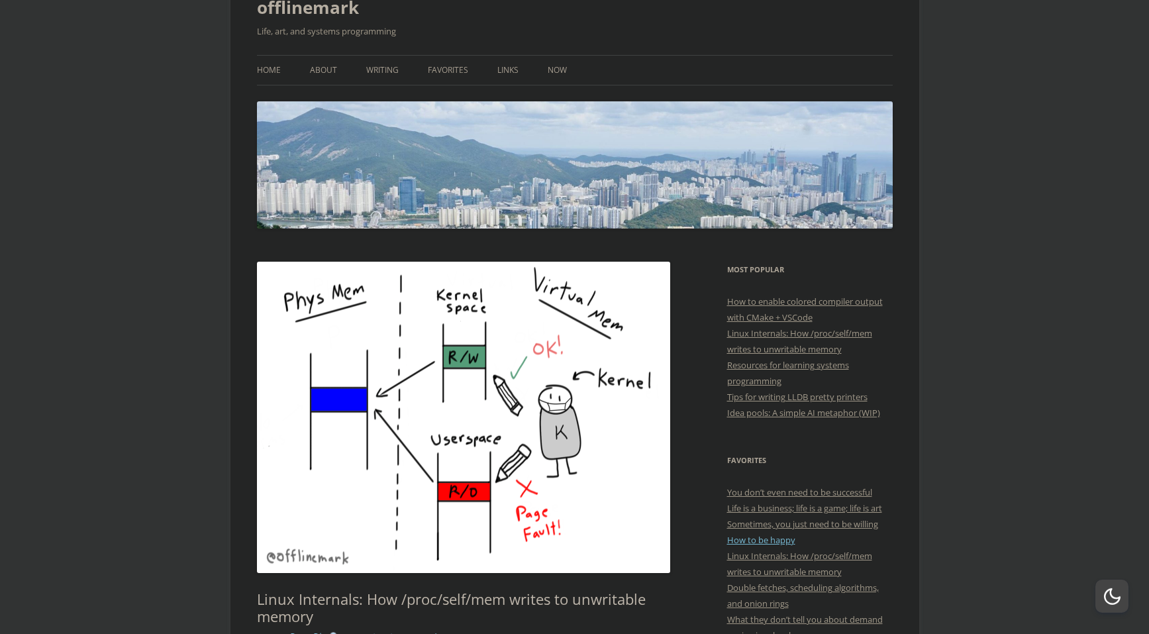
scroll to position [151, 0]
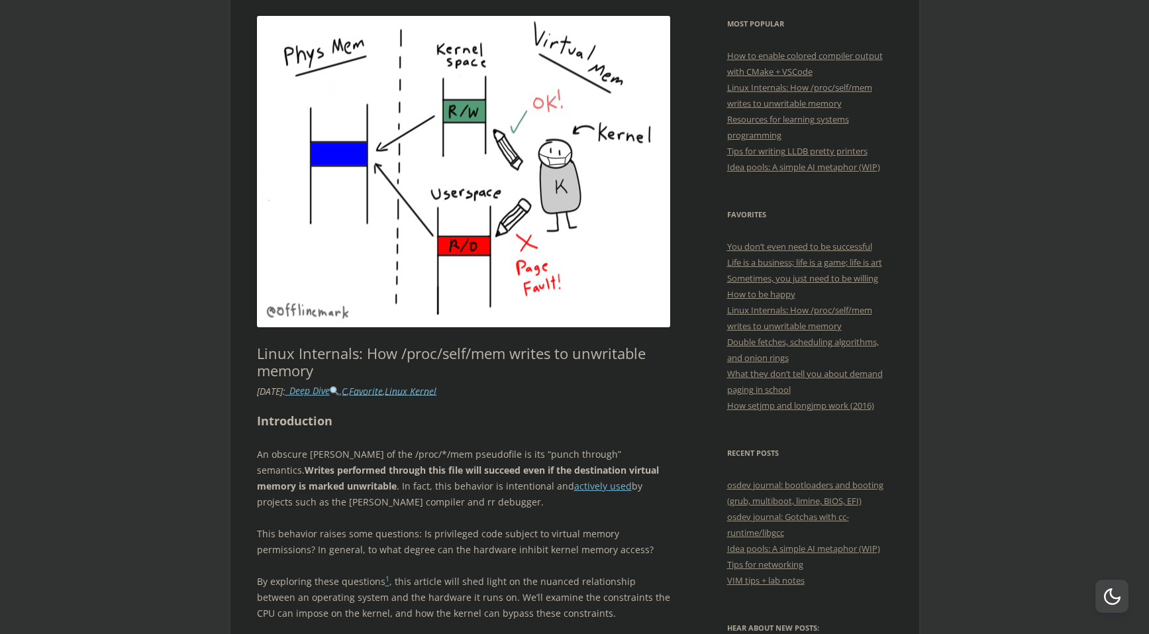
scroll to position [0, 0]
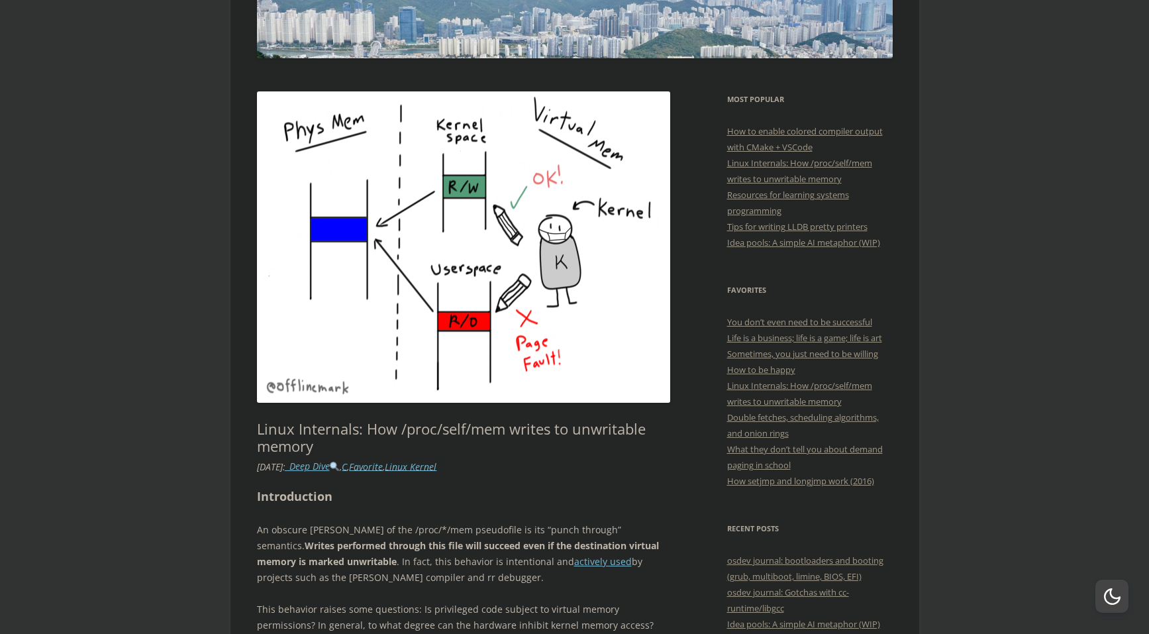
click at [406, 430] on h1 "Linux Internals: How /proc/self/mem writes to unwritable memory" at bounding box center [464, 437] width 414 height 35
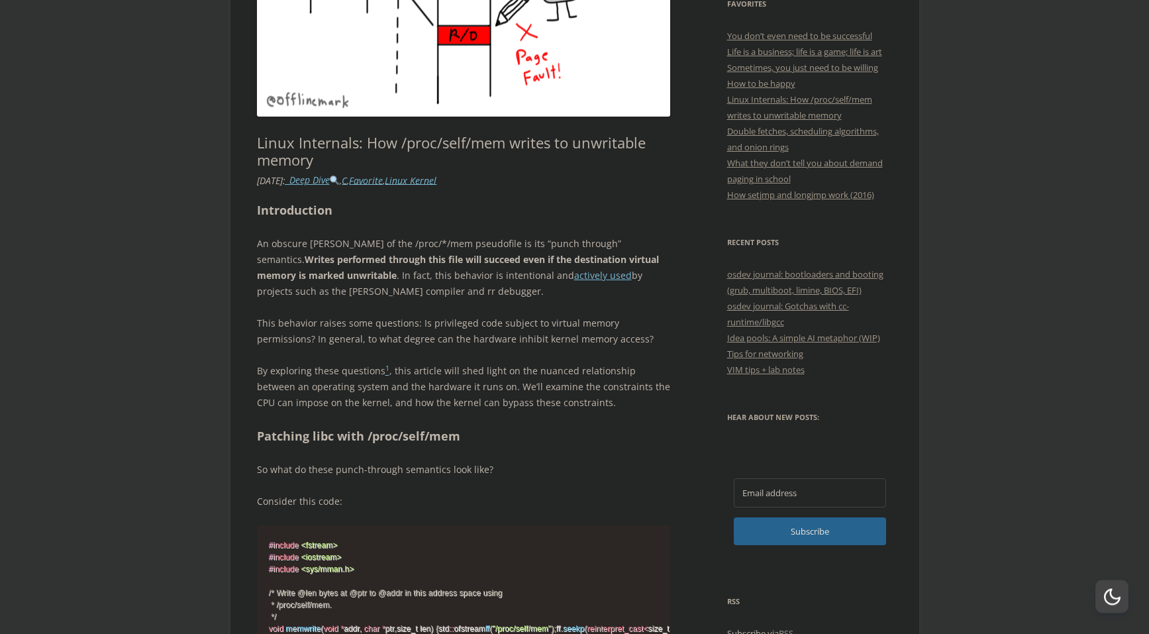
scroll to position [604, 0]
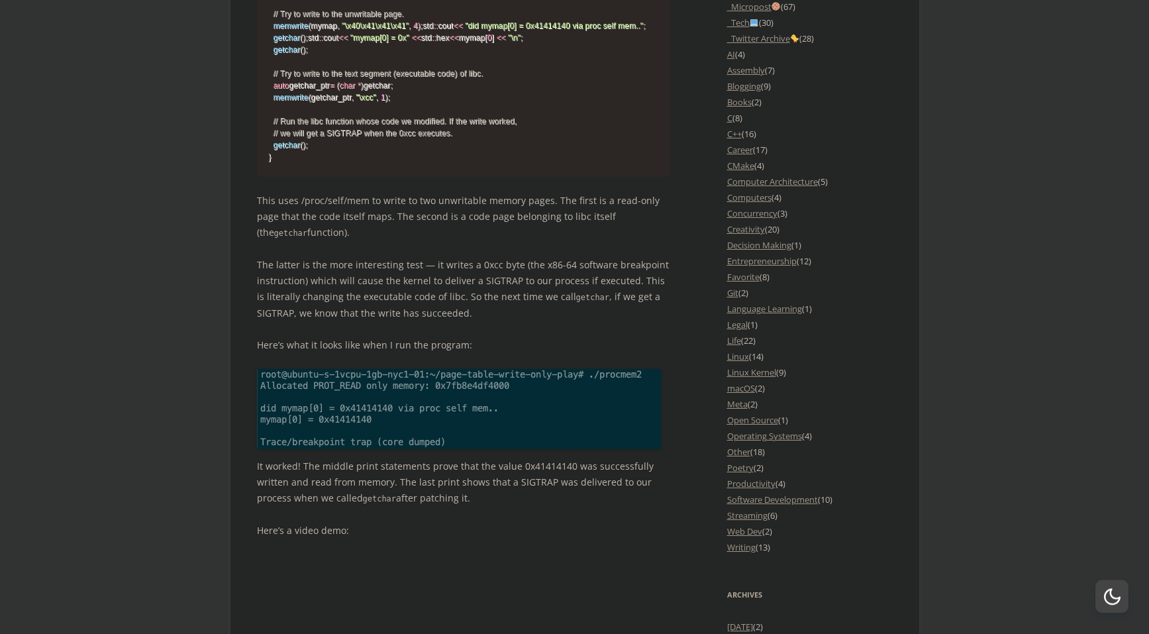
scroll to position [1585, 0]
